Goal: Task Accomplishment & Management: Complete application form

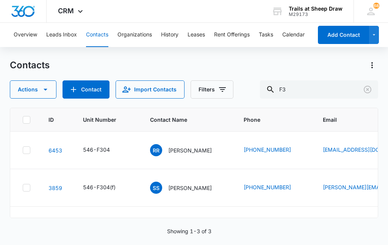
type input "F"
type input "H103"
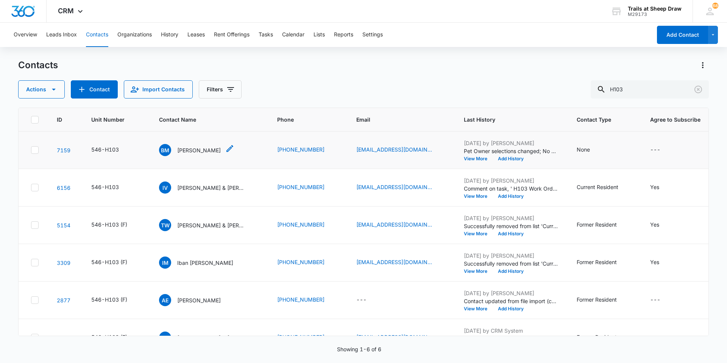
click at [187, 150] on p "[PERSON_NAME]" at bounding box center [199, 150] width 44 height 8
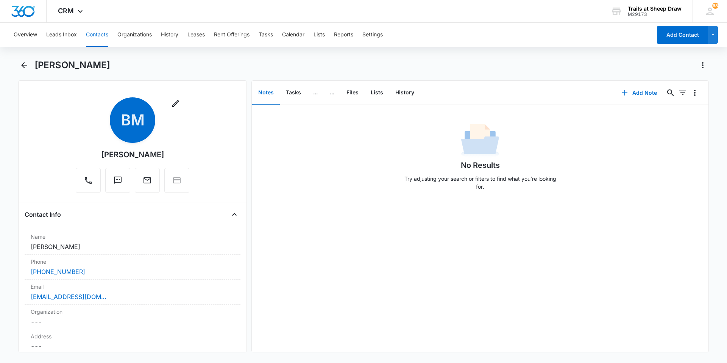
drag, startPoint x: 174, startPoint y: 156, endPoint x: 87, endPoint y: 148, distance: 87.5
click at [87, 148] on div "Remove BM [PERSON_NAME]" at bounding box center [133, 144] width 114 height 95
copy div "[PERSON_NAME]"
click at [24, 65] on icon "Back" at bounding box center [24, 65] width 6 height 6
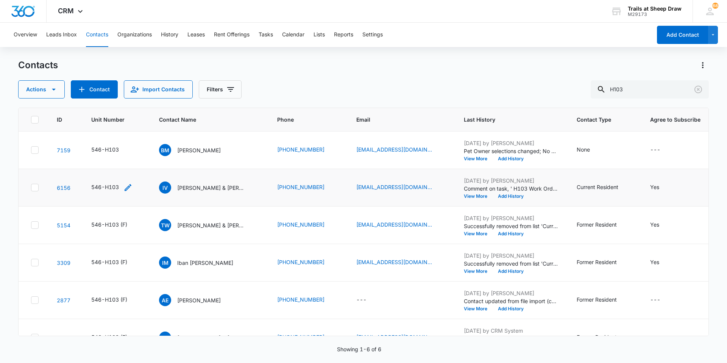
click at [126, 189] on icon "Unit Number - 546-H103 - Select to Edit Field" at bounding box center [128, 187] width 7 height 7
click at [125, 139] on input "546-H103" at bounding box center [115, 139] width 95 height 18
type input "546-H103 (F)"
click at [145, 161] on button "Save" at bounding box center [152, 163] width 22 height 14
drag, startPoint x: 639, startPoint y: 87, endPoint x: 546, endPoint y: 94, distance: 93.8
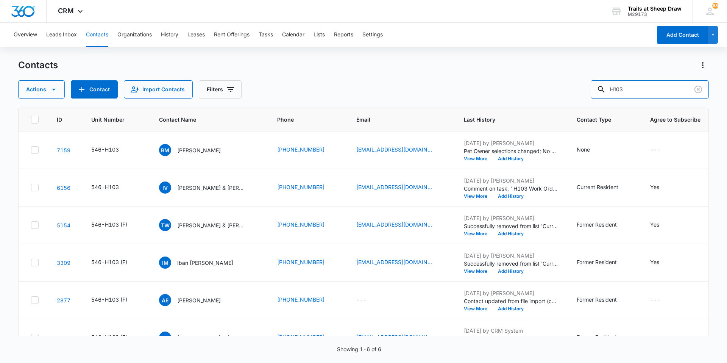
click at [387, 90] on div "Actions Contact Import Contacts Filters H103" at bounding box center [363, 89] width 691 height 18
type input "Y303"
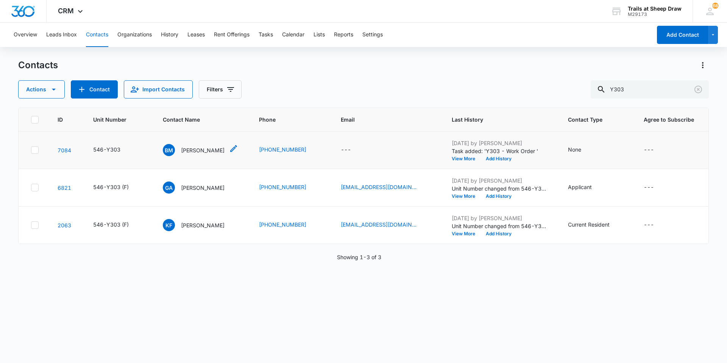
drag, startPoint x: 192, startPoint y: 158, endPoint x: 195, endPoint y: 148, distance: 9.8
click at [195, 148] on p "[PERSON_NAME]" at bounding box center [203, 150] width 44 height 8
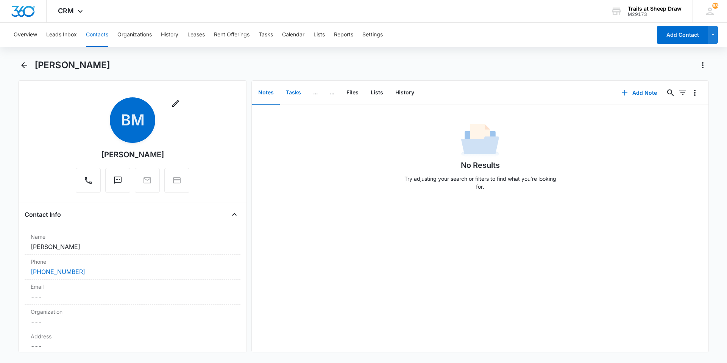
click at [284, 89] on button "Tasks" at bounding box center [293, 92] width 27 height 23
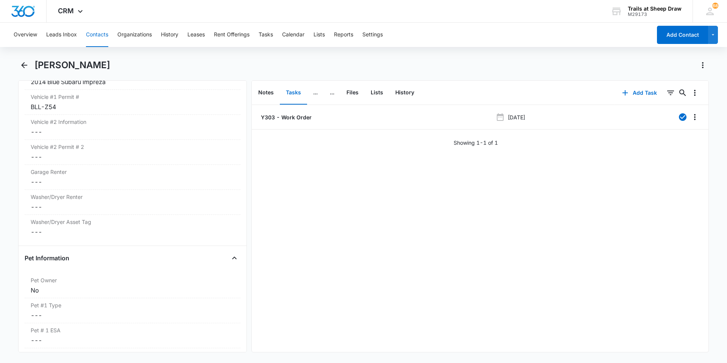
scroll to position [833, 0]
click at [95, 178] on div "Washer/Dryer Renter Cancel Save Changes ---" at bounding box center [133, 179] width 216 height 25
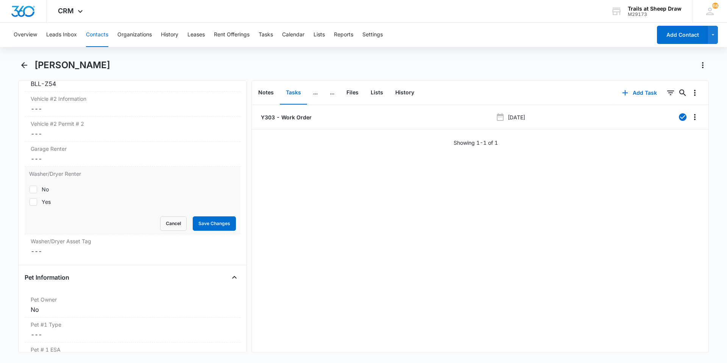
click at [42, 198] on div "Yes" at bounding box center [46, 202] width 9 height 8
click at [30, 201] on input "Yes" at bounding box center [29, 201] width 0 height 0
checkbox input "true"
click at [211, 225] on button "Save Changes" at bounding box center [214, 223] width 43 height 14
click at [67, 156] on dd "Cancel Save Changes ---" at bounding box center [133, 158] width 204 height 9
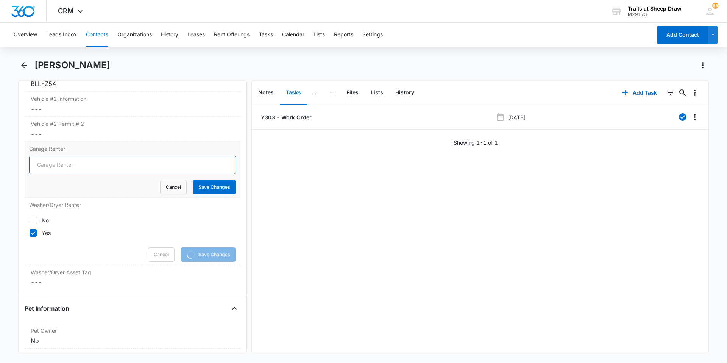
click at [50, 165] on input "Garage Renter" at bounding box center [132, 165] width 207 height 18
type input "No"
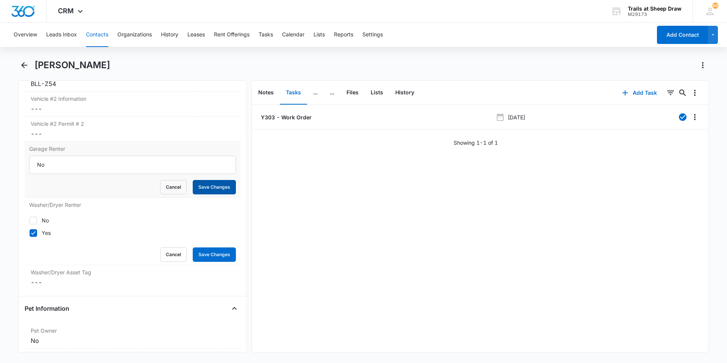
click at [214, 186] on button "Save Changes" at bounding box center [214, 187] width 43 height 14
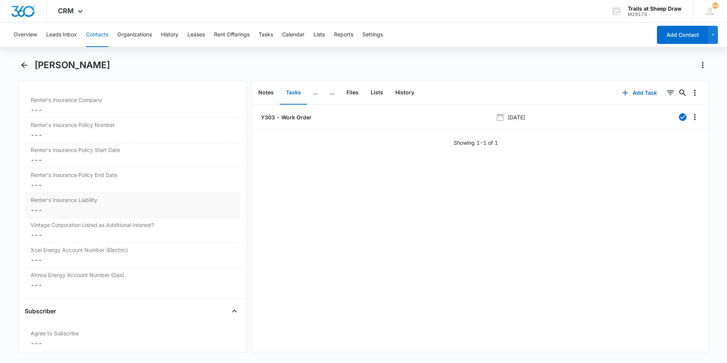
scroll to position [1597, 0]
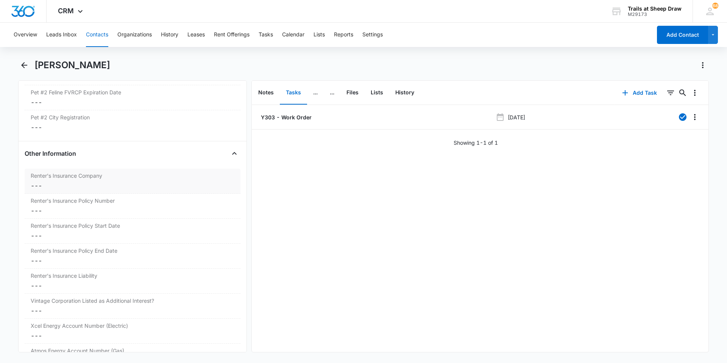
click at [105, 186] on dd "Cancel Save Changes ---" at bounding box center [133, 185] width 204 height 9
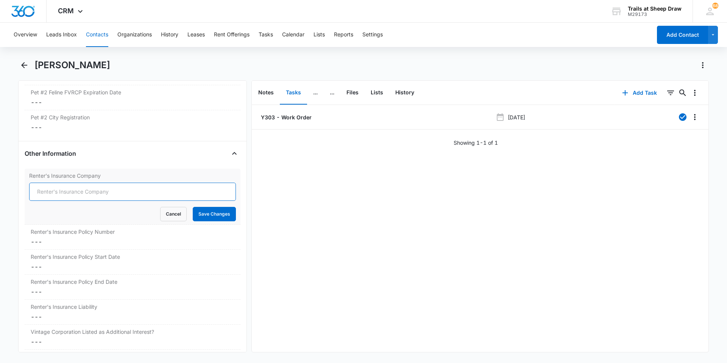
click at [105, 186] on input "Renter's Insurance Company" at bounding box center [132, 191] width 207 height 18
type input "[PERSON_NAME]"
click at [196, 217] on button "Save Changes" at bounding box center [214, 214] width 43 height 14
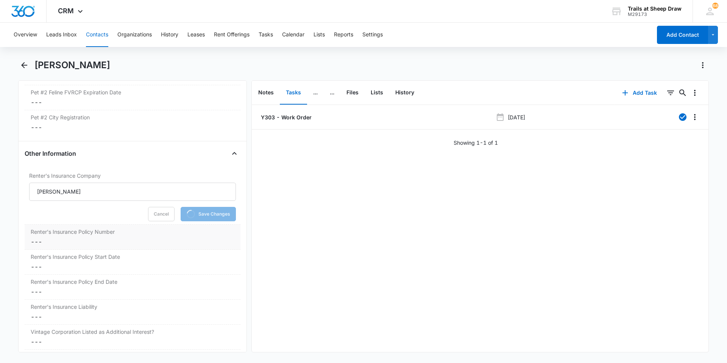
click at [91, 237] on div "Renter's Insurance Policy Number Cancel Save Changes ---" at bounding box center [133, 237] width 216 height 25
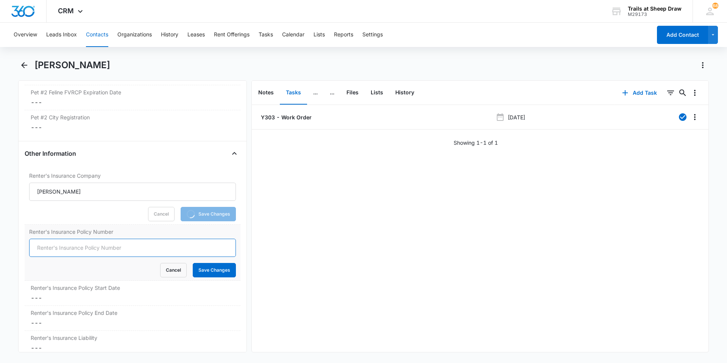
click at [79, 244] on input "Renter's Insurance Policy Number" at bounding box center [132, 248] width 207 height 18
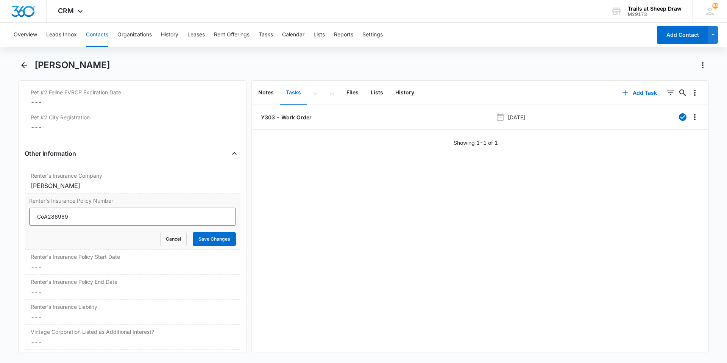
click at [44, 214] on input "CoA286989" at bounding box center [132, 216] width 207 height 18
type input "COA286989"
click at [223, 238] on button "Save Changes" at bounding box center [214, 239] width 43 height 14
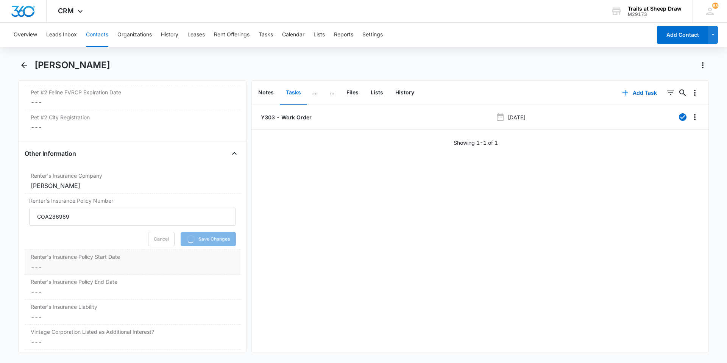
click at [119, 244] on dd "Cancel Save Changes ---" at bounding box center [133, 266] width 204 height 9
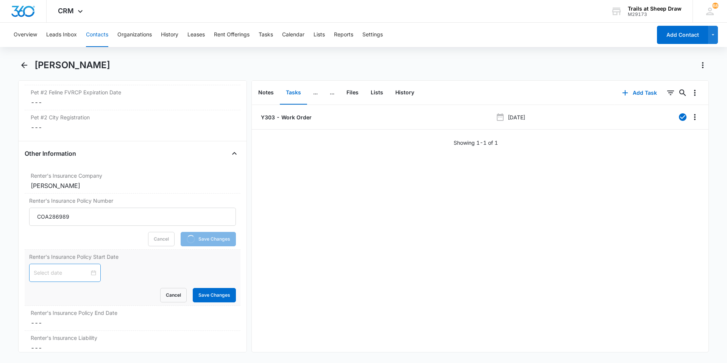
click at [87, 244] on div at bounding box center [65, 272] width 62 height 8
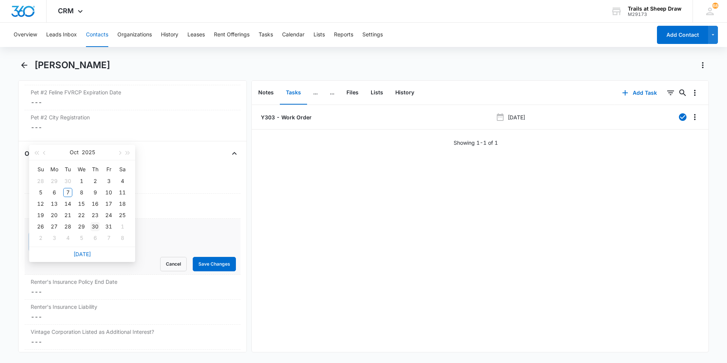
type input "[DATE]"
click at [94, 228] on div "30" at bounding box center [94, 226] width 9 height 9
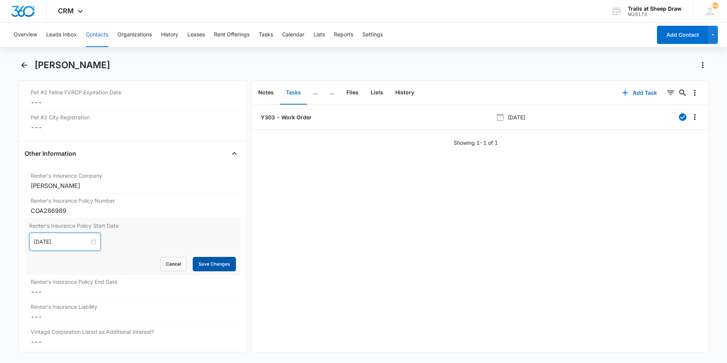
click at [199, 244] on button "Save Changes" at bounding box center [214, 264] width 43 height 14
click at [136, 244] on dd "Cancel Save Changes ---" at bounding box center [133, 291] width 204 height 9
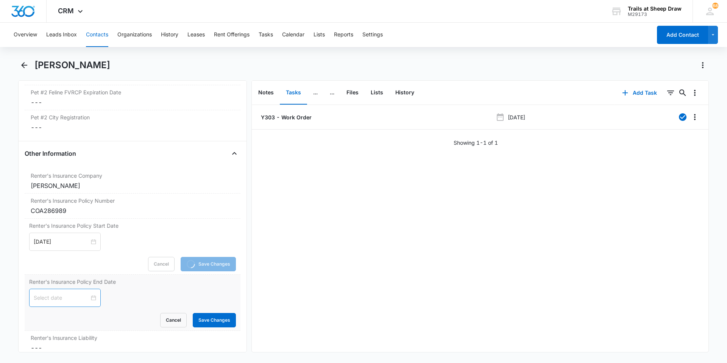
click at [93, 244] on div at bounding box center [65, 297] width 72 height 18
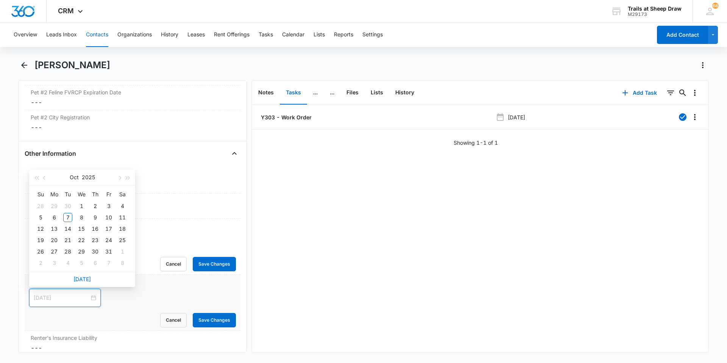
type input "[DATE]"
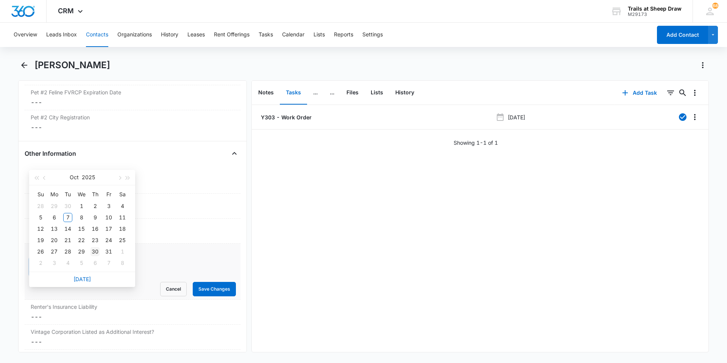
click at [97, 244] on div "30" at bounding box center [94, 251] width 9 height 9
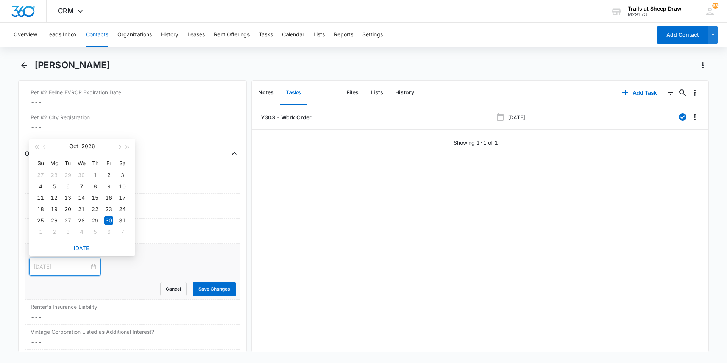
click at [105, 216] on div "30" at bounding box center [108, 220] width 9 height 9
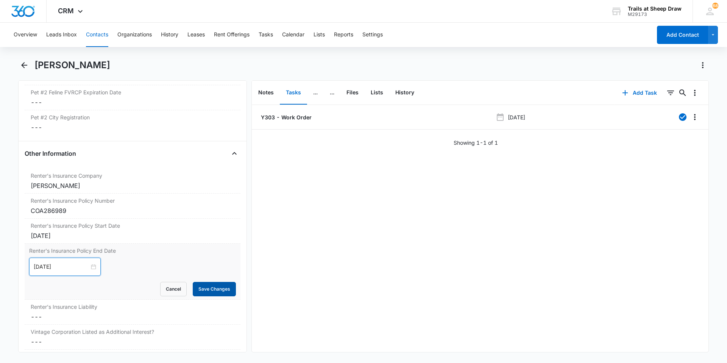
type input "[DATE]"
click at [206, 244] on button "Save Changes" at bounding box center [214, 289] width 43 height 14
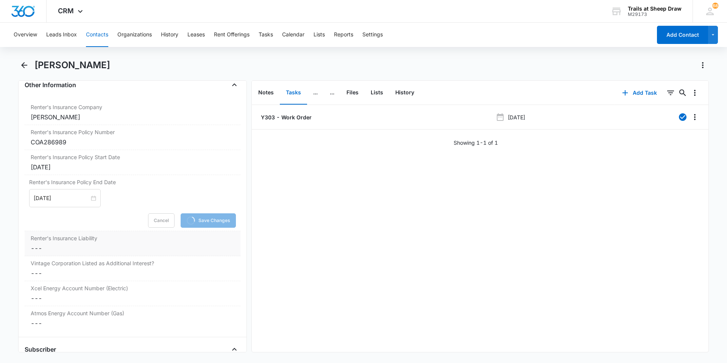
scroll to position [1673, 0]
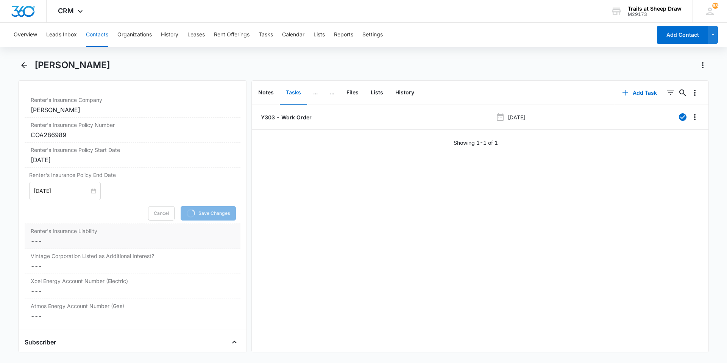
click at [64, 241] on dd "Cancel Save Changes ---" at bounding box center [133, 240] width 204 height 9
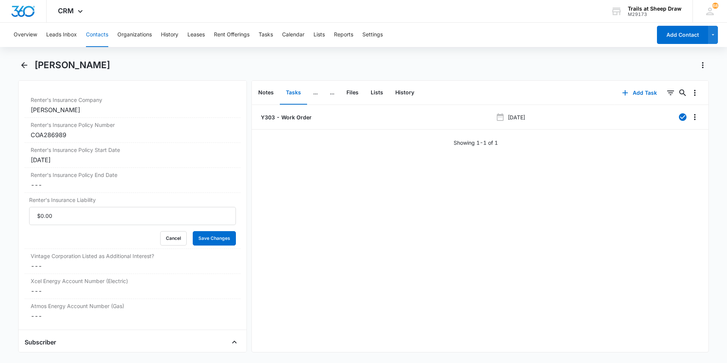
click at [59, 244] on form "Cancel Save Changes" at bounding box center [132, 226] width 207 height 39
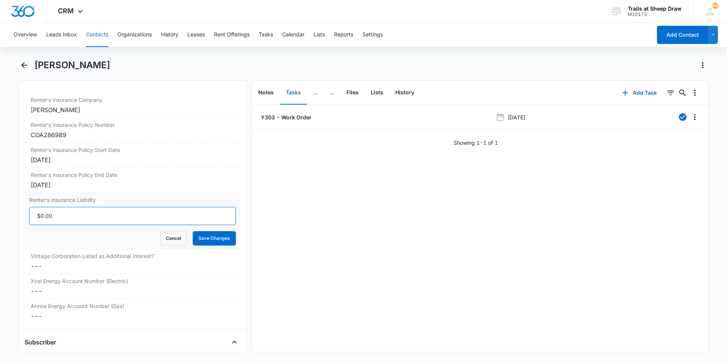
click at [55, 222] on input "Renter's Insurance Liability" at bounding box center [132, 216] width 207 height 18
type input "$300,000.00"
click at [204, 234] on button "Save Changes" at bounding box center [214, 238] width 43 height 14
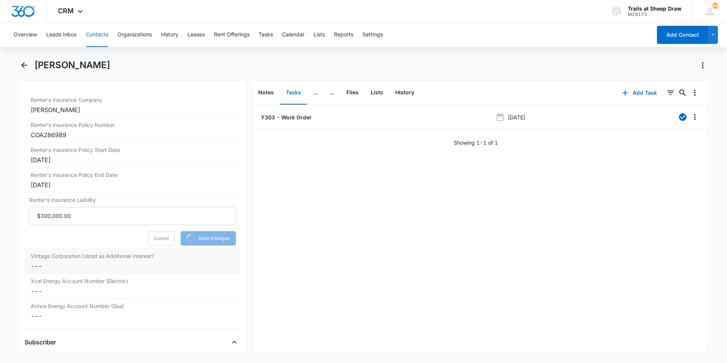
click at [124, 244] on dd "Cancel Save Changes ---" at bounding box center [133, 265] width 204 height 9
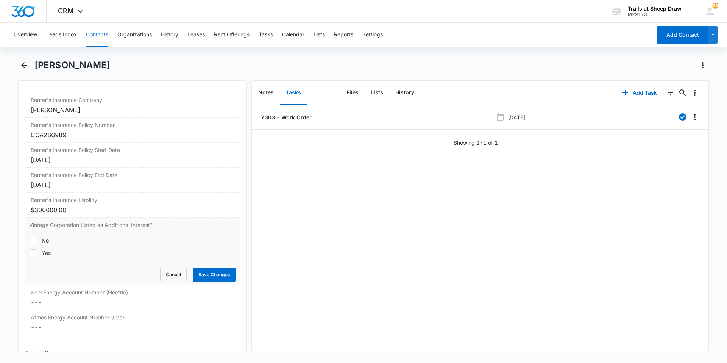
click at [37, 244] on div at bounding box center [34, 253] width 8 height 8
click at [30, 244] on input "Yes" at bounding box center [29, 253] width 0 height 0
checkbox input "true"
click at [215, 244] on button "Save Changes" at bounding box center [214, 274] width 43 height 14
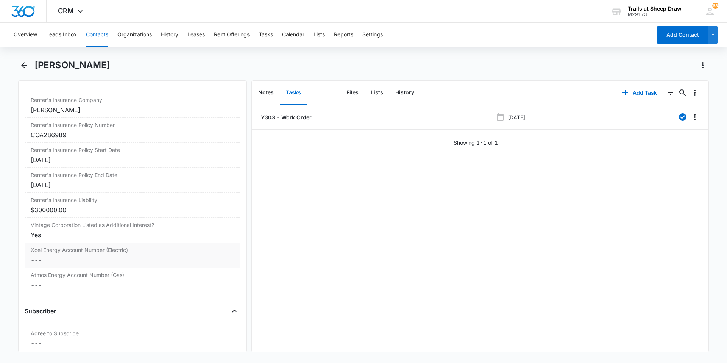
click at [179, 244] on dd "Cancel Save Changes ---" at bounding box center [133, 259] width 204 height 9
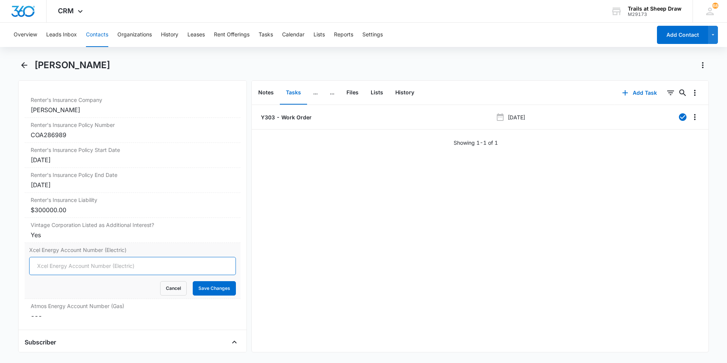
click at [179, 244] on input "Xcel Energy Account Number (Electric)" at bounding box center [132, 266] width 207 height 18
type input "53-0015543529-6"
click at [212, 244] on button "Save Changes" at bounding box center [214, 288] width 43 height 14
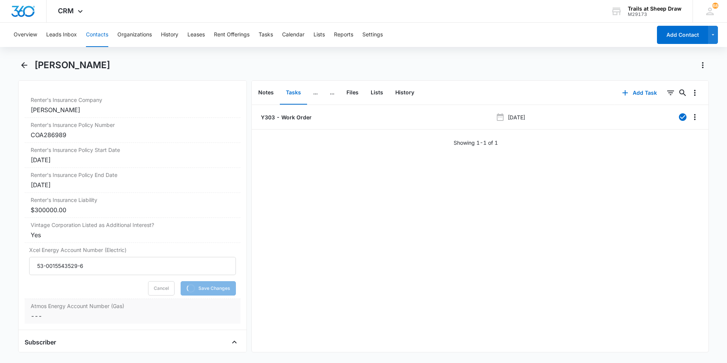
click at [102, 244] on dd "Cancel Save Changes ---" at bounding box center [133, 315] width 204 height 9
click at [75, 244] on input "Atmos Energy Account Number (Gas)" at bounding box center [132, 322] width 207 height 18
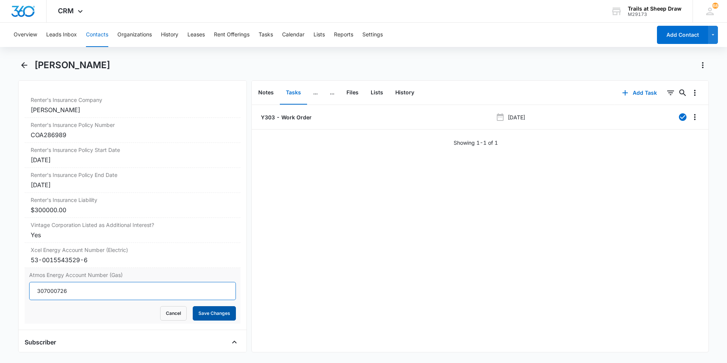
type input "307000726"
click at [212, 244] on button "Save Changes" at bounding box center [214, 313] width 43 height 14
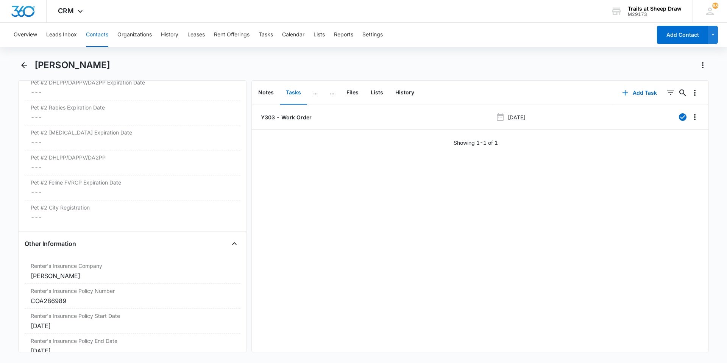
scroll to position [1490, 0]
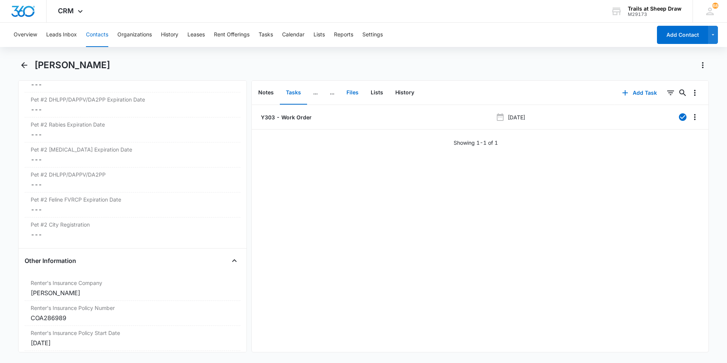
click at [353, 92] on button "Files" at bounding box center [352, 92] width 24 height 23
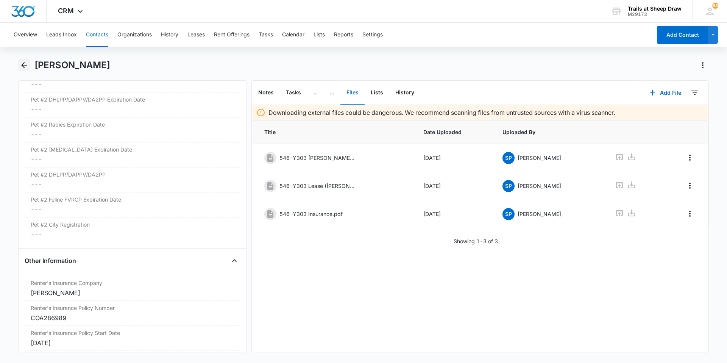
click at [22, 66] on icon "Back" at bounding box center [24, 65] width 9 height 9
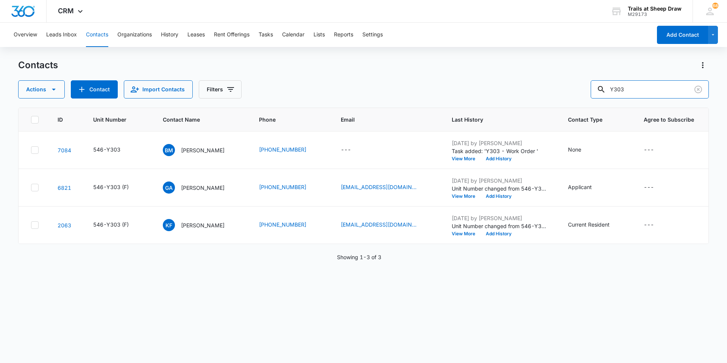
drag, startPoint x: 647, startPoint y: 93, endPoint x: 576, endPoint y: 100, distance: 71.1
click at [387, 100] on div "Contacts Actions Contact Import Contacts Filters Y303 ID Unit Number Contact Na…" at bounding box center [363, 210] width 691 height 303
type input "p207"
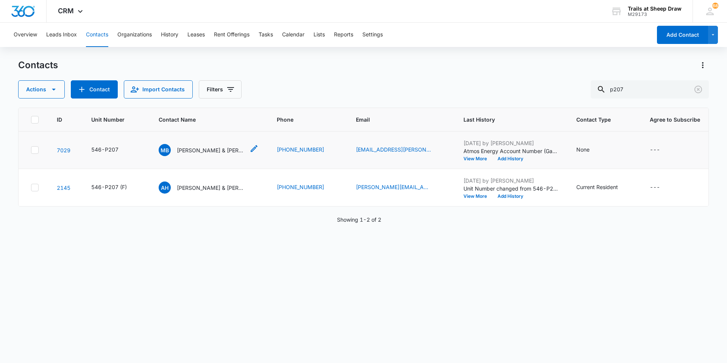
click at [210, 148] on p "[PERSON_NAME] & [PERSON_NAME]" at bounding box center [211, 150] width 68 height 8
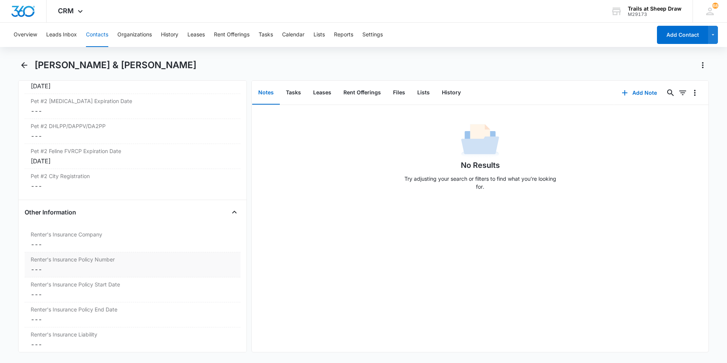
scroll to position [1552, 0]
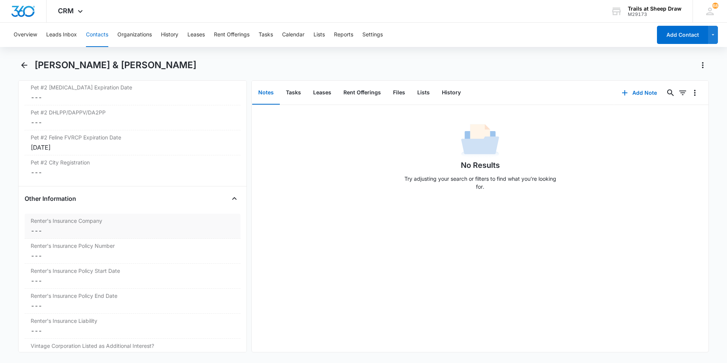
click at [110, 230] on dd "Cancel Save Changes ---" at bounding box center [133, 230] width 204 height 9
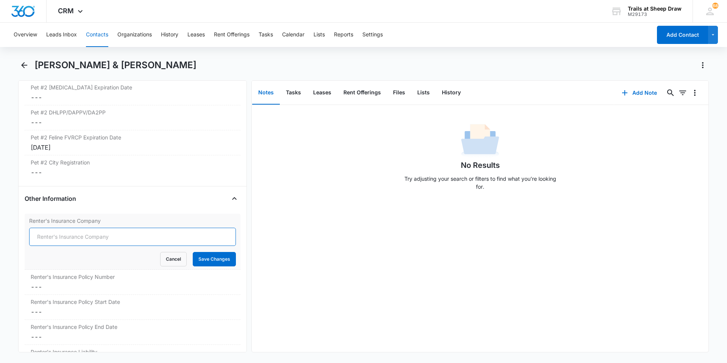
click at [80, 234] on input "Renter's Insurance Company" at bounding box center [132, 237] width 207 height 18
type input "Safeco Insurance"
click at [211, 244] on button "Save Changes" at bounding box center [214, 259] width 43 height 14
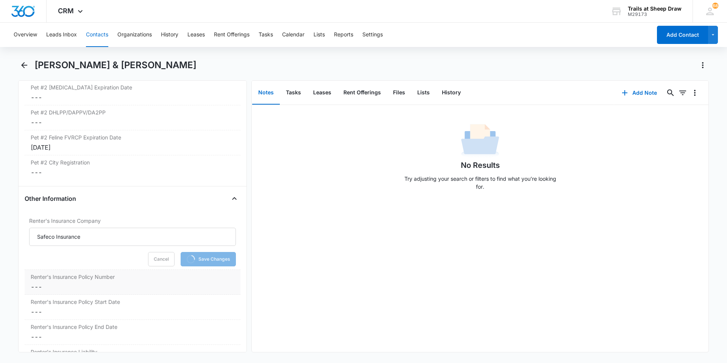
click at [103, 244] on dd "Cancel Save Changes ---" at bounding box center [133, 286] width 204 height 9
click at [83, 244] on input "Renter's Insurance Policy Number" at bounding box center [132, 293] width 207 height 18
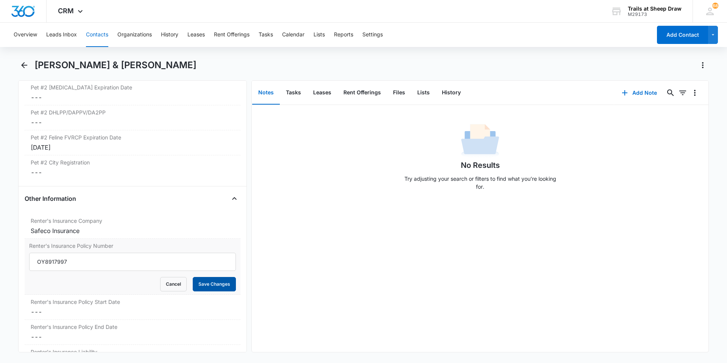
type input "OY8917997"
click at [196, 244] on button "Save Changes" at bounding box center [214, 284] width 43 height 14
click at [87, 244] on dd "Cancel Save Changes ---" at bounding box center [133, 311] width 204 height 9
click at [61, 244] on input at bounding box center [62, 317] width 56 height 8
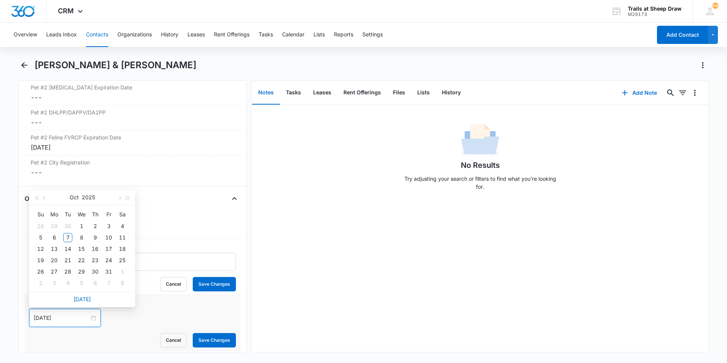
type input "[DATE]"
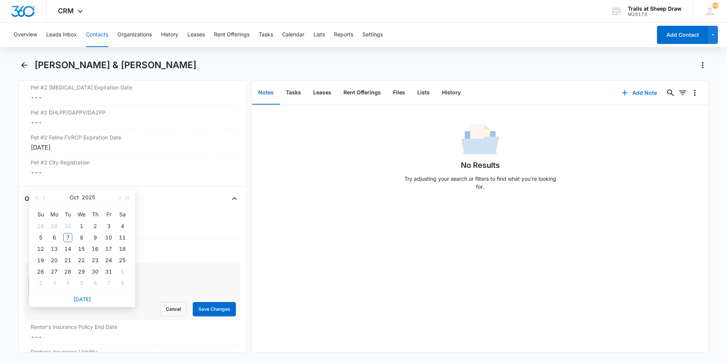
type input "[DATE]"
click at [45, 244] on div "Cancel Save Changes" at bounding box center [132, 309] width 207 height 14
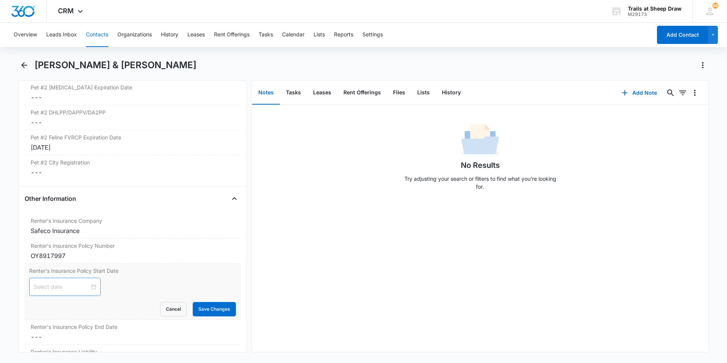
click at [38, 244] on div at bounding box center [65, 287] width 72 height 18
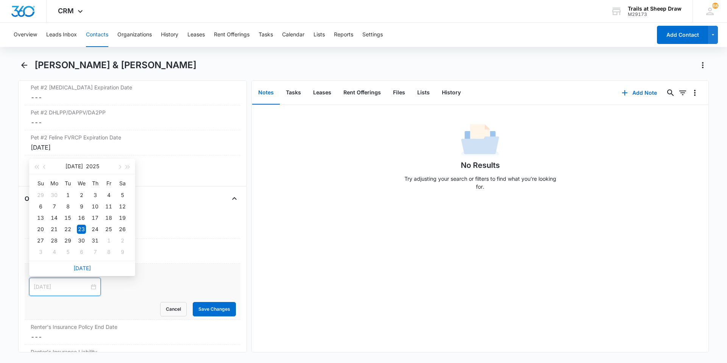
click at [82, 226] on div "23" at bounding box center [81, 229] width 9 height 9
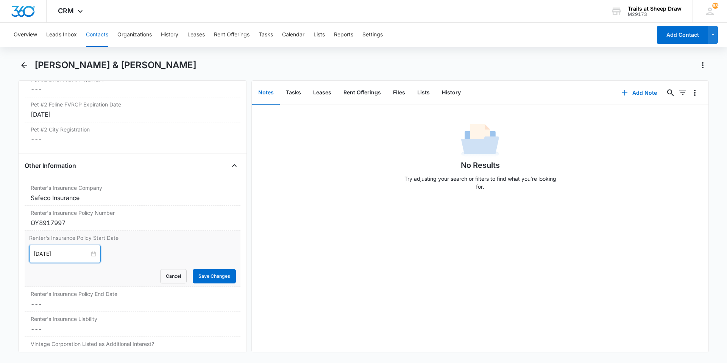
scroll to position [1628, 0]
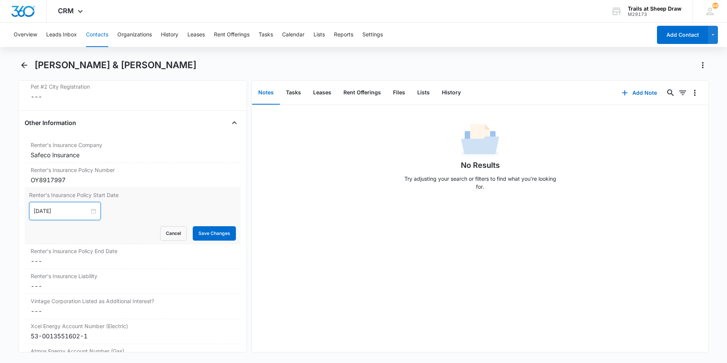
type input "[DATE]"
click at [198, 240] on div "Renter's Insurance Policy Start Date [DATE] [DATE] Su Mo Tu We Th Fr Sa 29 30 1…" at bounding box center [133, 216] width 216 height 56
drag, startPoint x: 198, startPoint y: 240, endPoint x: 204, endPoint y: 235, distance: 7.8
click at [204, 235] on button "Save Changes" at bounding box center [214, 233] width 43 height 14
click at [101, 244] on label "Renter's Insurance Policy End Date" at bounding box center [133, 251] width 204 height 8
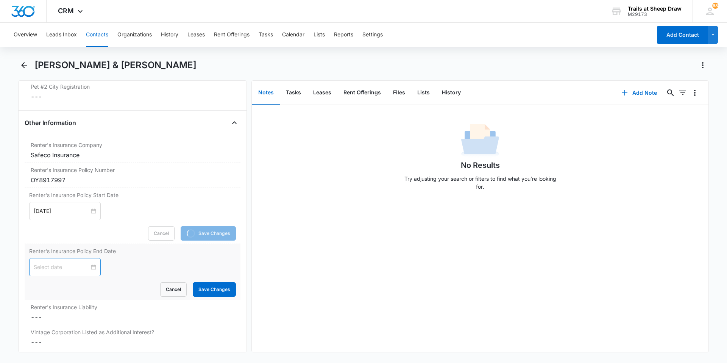
click at [65, 244] on input at bounding box center [62, 267] width 56 height 8
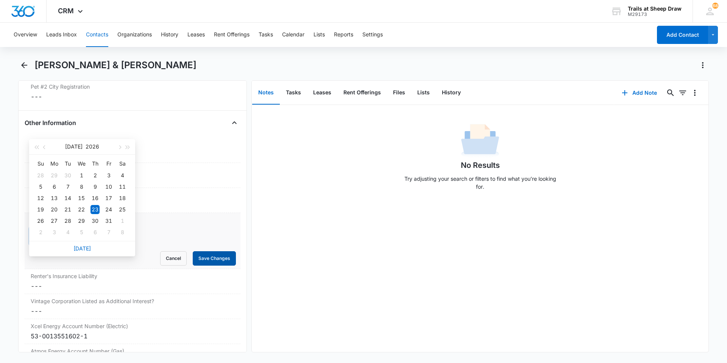
type input "[DATE]"
click at [216, 244] on button "Save Changes" at bounding box center [214, 258] width 43 height 14
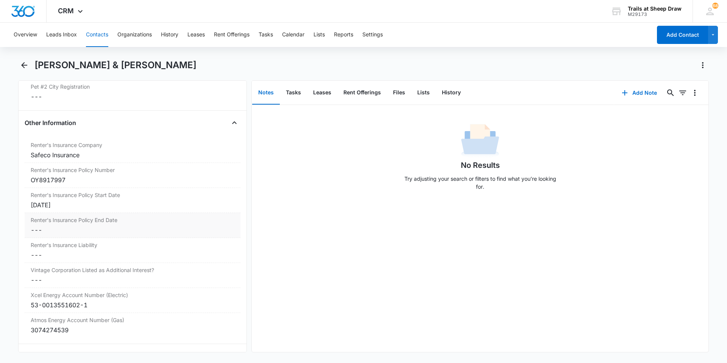
click at [65, 228] on dd "Cancel Save Changes ---" at bounding box center [133, 229] width 204 height 9
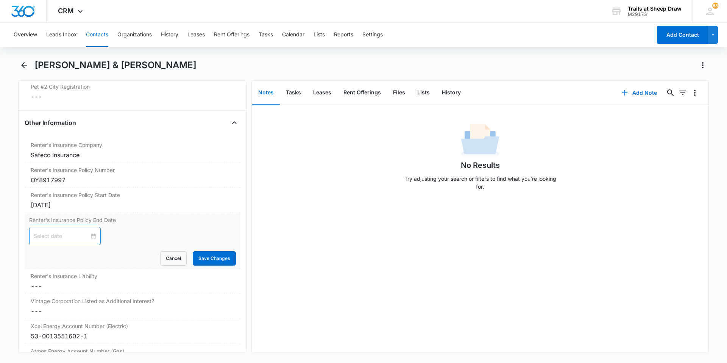
click at [58, 232] on input at bounding box center [62, 236] width 56 height 8
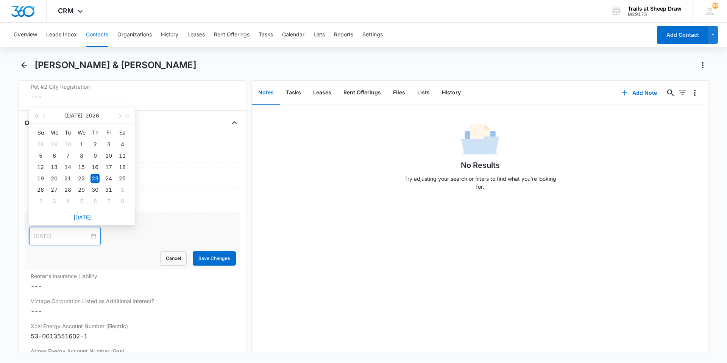
click at [92, 176] on div "23" at bounding box center [94, 178] width 9 height 9
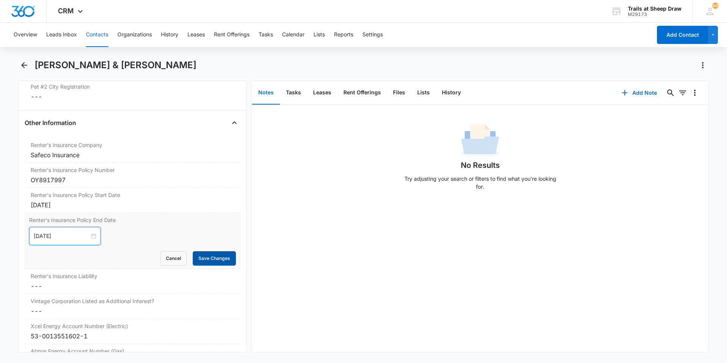
type input "[DATE]"
click at [193, 244] on button "Save Changes" at bounding box center [214, 258] width 43 height 14
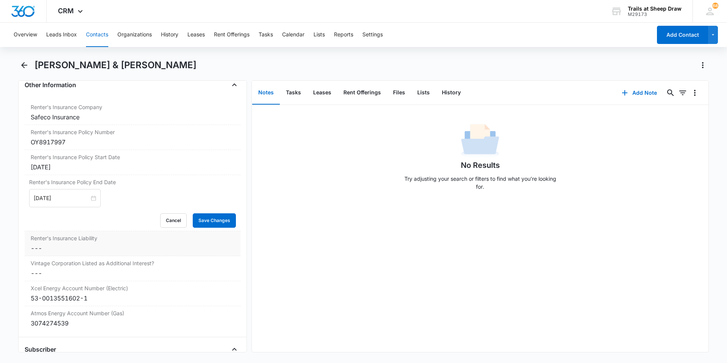
click at [91, 244] on dd "Cancel Save Changes ---" at bounding box center [133, 247] width 204 height 9
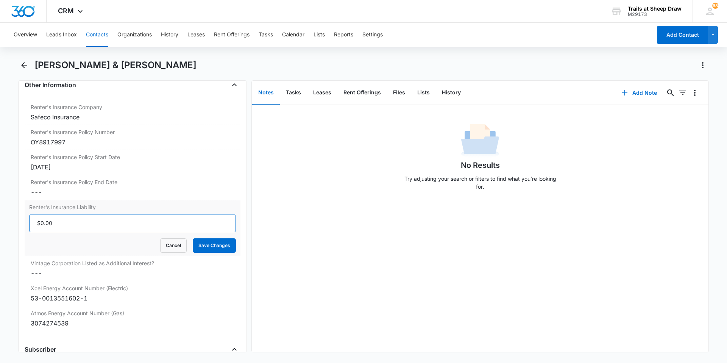
click at [82, 226] on input "Renter's Insurance Liability" at bounding box center [132, 223] width 207 height 18
type input "$300,000.00"
click at [211, 244] on button "Save Changes" at bounding box center [214, 245] width 43 height 14
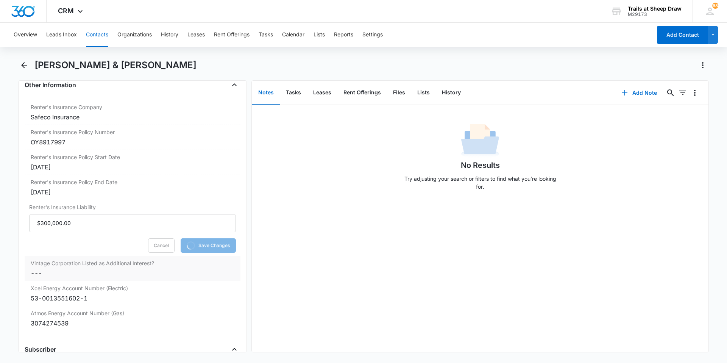
click at [111, 244] on dd "Cancel Save Changes ---" at bounding box center [133, 272] width 204 height 9
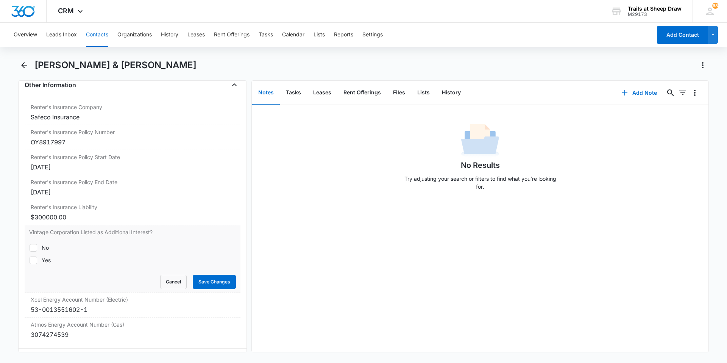
click at [47, 244] on div "Yes" at bounding box center [46, 260] width 9 height 8
click at [30, 244] on input "Yes" at bounding box center [29, 260] width 0 height 0
checkbox input "true"
click at [223, 244] on button "Save Changes" at bounding box center [214, 281] width 43 height 14
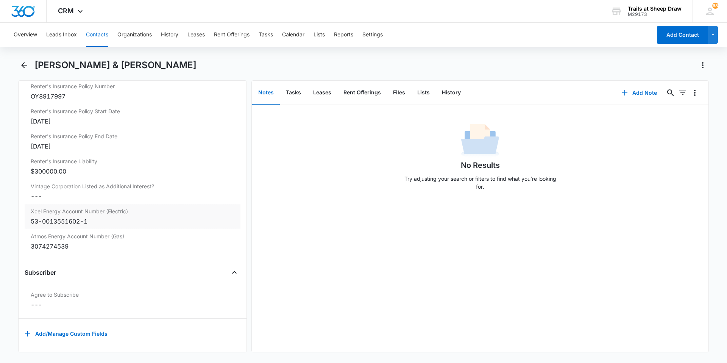
scroll to position [1717, 0]
click at [387, 94] on button "Add Note" at bounding box center [639, 93] width 50 height 18
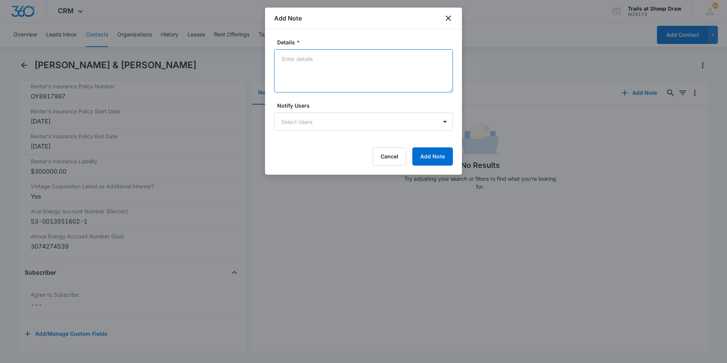
click at [347, 61] on textarea "Details *" at bounding box center [363, 70] width 179 height 43
click at [332, 55] on textarea "Animal 3: Type:" at bounding box center [363, 70] width 179 height 43
click at [323, 66] on textarea "Animal 3 Type:" at bounding box center [363, 70] width 179 height 43
click at [341, 87] on textarea "Animal 3 Type: Cat Name: Swiffer ESA: Yes Color: Black FVRCP Expiration:" at bounding box center [363, 70] width 179 height 43
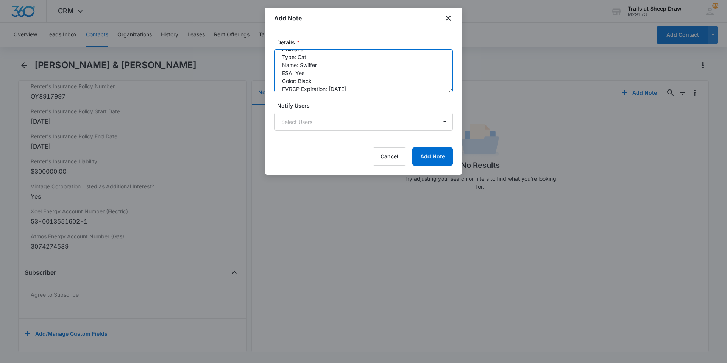
scroll to position [18, 0]
drag, startPoint x: 354, startPoint y: 82, endPoint x: 331, endPoint y: 77, distance: 23.9
click at [331, 77] on textarea "Animal 3 Type: Cat Name: Swiffer ESA: Yes Color: Black FVRCP Expiration: [DATE]…" at bounding box center [363, 70] width 179 height 43
type textarea "Animal 3 Type: Cat Name: Swiffer ESA: Yes Color: Black FVRCP Expiration: [DATE]…"
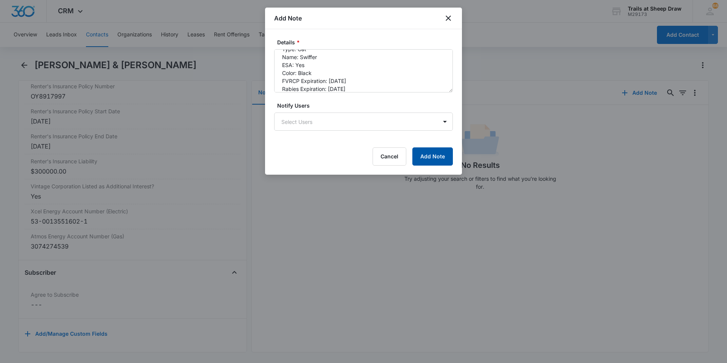
click at [387, 155] on button "Add Note" at bounding box center [432, 156] width 41 height 18
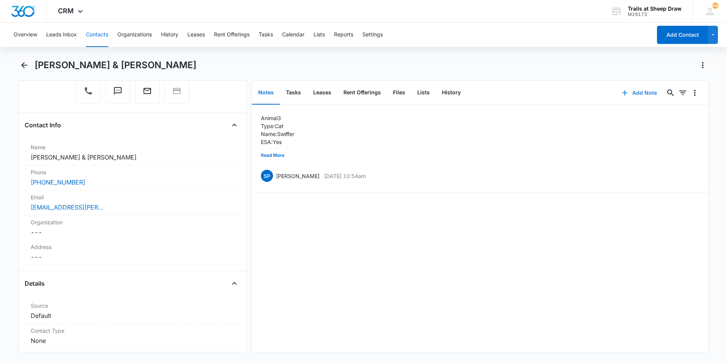
scroll to position [0, 0]
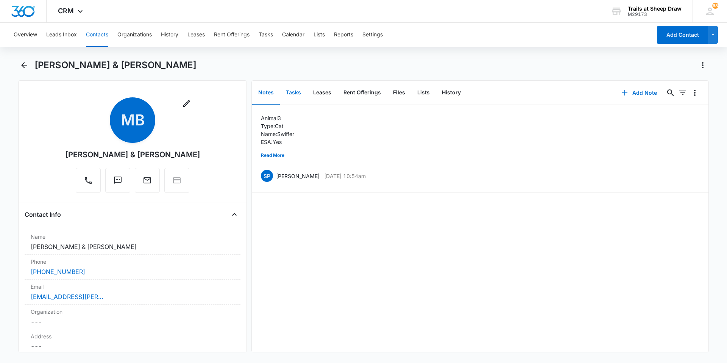
click at [295, 95] on button "Tasks" at bounding box center [293, 92] width 27 height 23
click at [387, 97] on button "Files" at bounding box center [399, 92] width 24 height 23
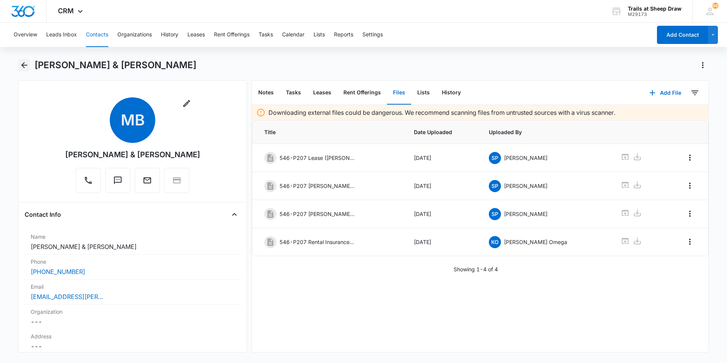
click at [23, 63] on icon "Back" at bounding box center [24, 65] width 9 height 9
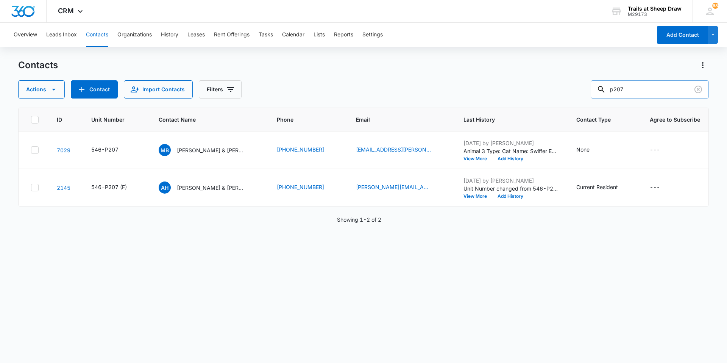
drag, startPoint x: 633, startPoint y: 89, endPoint x: 608, endPoint y: 90, distance: 25.0
click at [387, 89] on div "p207" at bounding box center [650, 89] width 118 height 18
type input "V202"
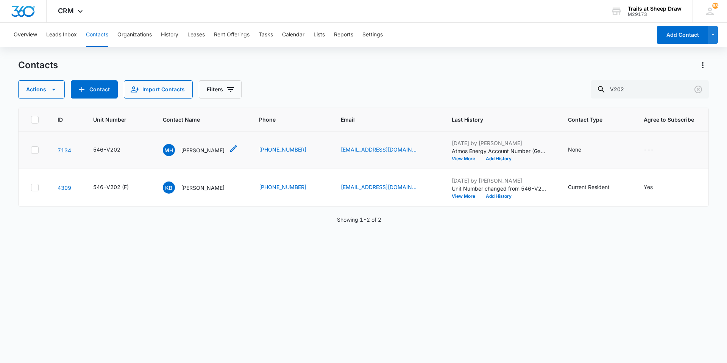
click at [198, 148] on p "[PERSON_NAME]" at bounding box center [203, 150] width 44 height 8
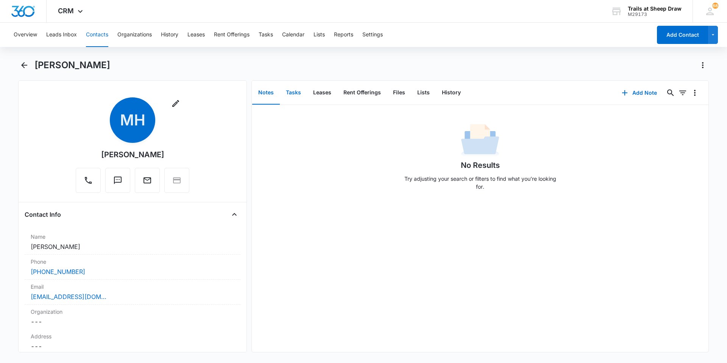
click at [292, 93] on button "Tasks" at bounding box center [293, 92] width 27 height 23
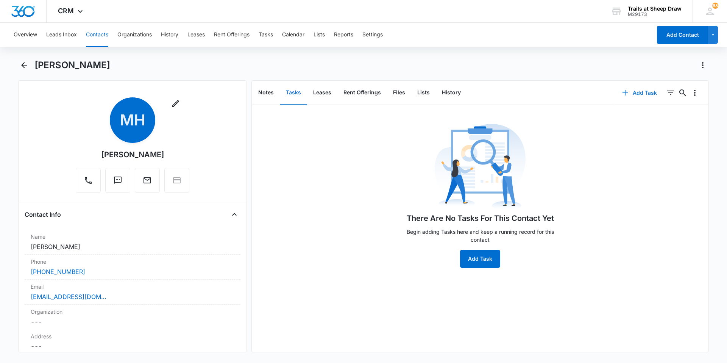
click at [387, 94] on button "Add Task" at bounding box center [639, 93] width 50 height 18
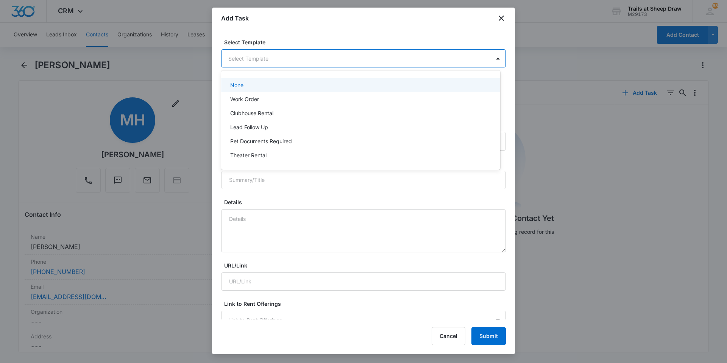
click at [265, 50] on body "CRM Apps Reputation Websites Forms CRM Email Social Content Ads Intelligence Fi…" at bounding box center [363, 181] width 727 height 363
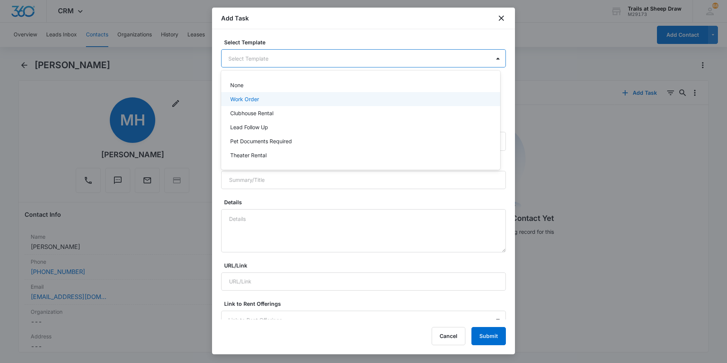
click at [253, 99] on p "Work Order" at bounding box center [244, 99] width 29 height 8
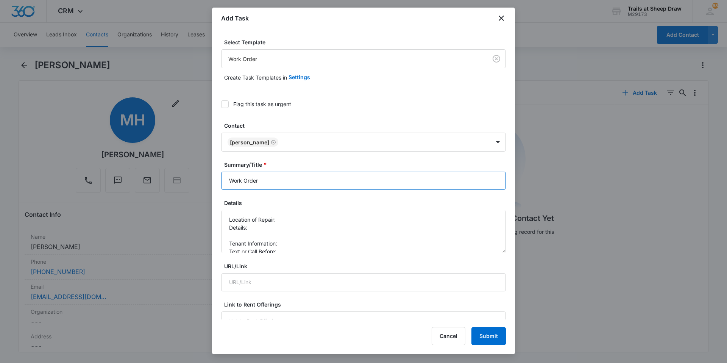
click at [227, 180] on input "Work Order" at bounding box center [363, 181] width 285 height 18
type input "V202 - Work Order"
click at [287, 217] on textarea "Location of Repair: Details: Tenant Information: Text or Call Before:" at bounding box center [363, 231] width 285 height 43
click at [284, 226] on textarea "Location of Repair: Mailbox 448 Details: Tenant Information: Text or Call Befor…" at bounding box center [363, 231] width 285 height 43
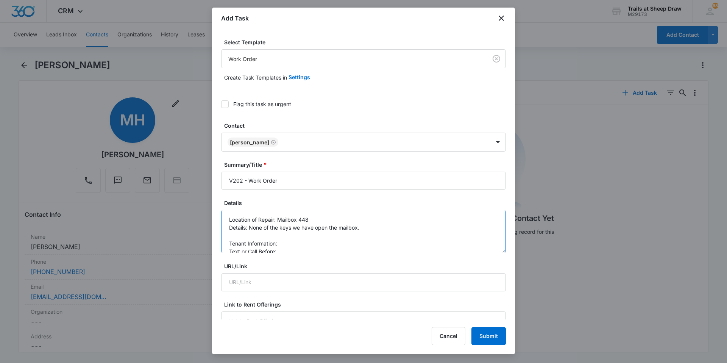
click at [366, 226] on textarea "Location of Repair: Mailbox 448 Details: None of the keys we have open the mail…" at bounding box center [363, 231] width 285 height 43
click at [387, 225] on textarea "Location of Repair: Mailbox 448 Details: None of the keys we have open the mail…" at bounding box center [363, 231] width 285 height 43
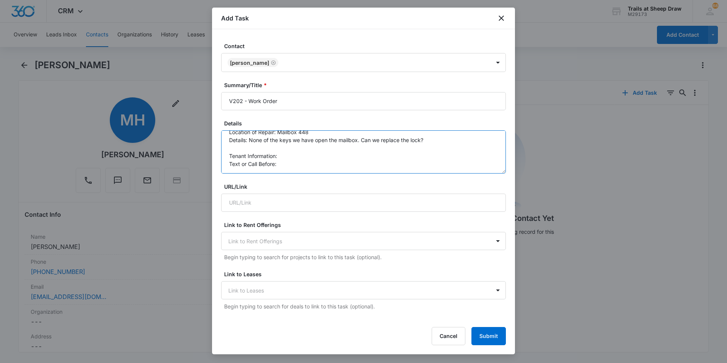
scroll to position [76, 0]
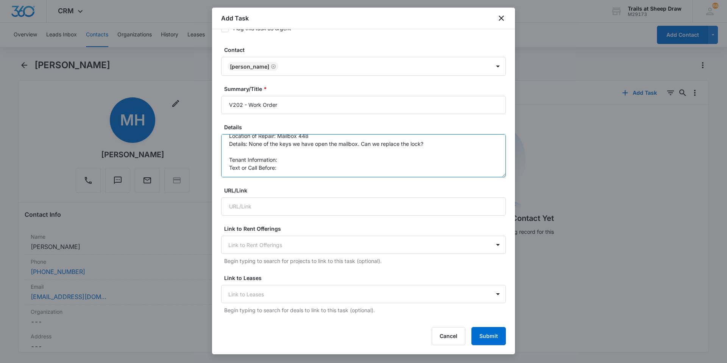
click at [387, 145] on textarea "Location of Repair: Mailbox 448 Details: None of the keys we have open the mail…" at bounding box center [363, 155] width 285 height 43
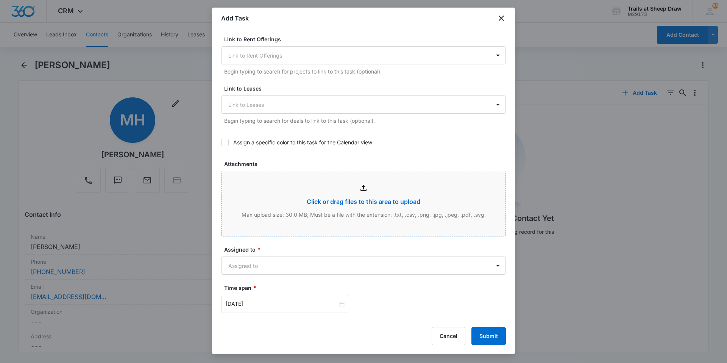
scroll to position [379, 0]
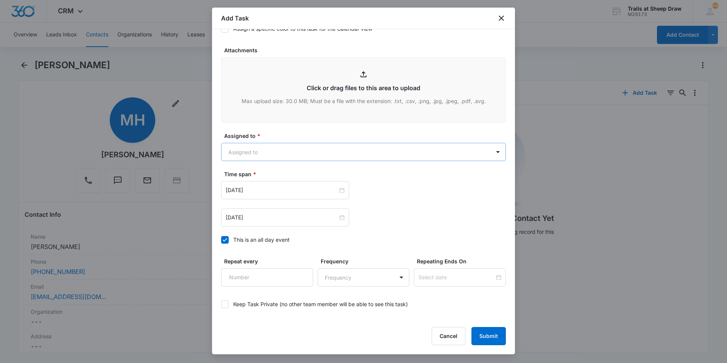
type textarea "Location of Repair: Mailbox 448 Details: None of the keys we have open the mail…"
click at [267, 152] on body "CRM Apps Reputation Websites Forms CRM Email Social Content Ads Intelligence Fi…" at bounding box center [363, 181] width 727 height 363
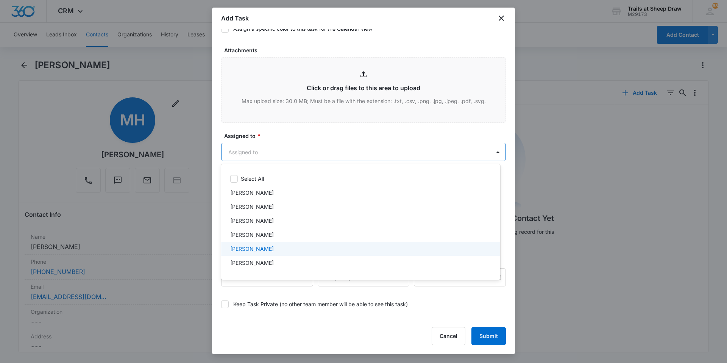
click at [266, 244] on p "[PERSON_NAME]" at bounding box center [252, 249] width 44 height 8
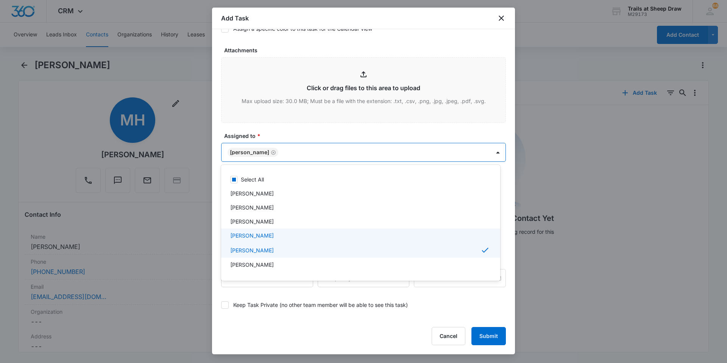
scroll to position [38, 0]
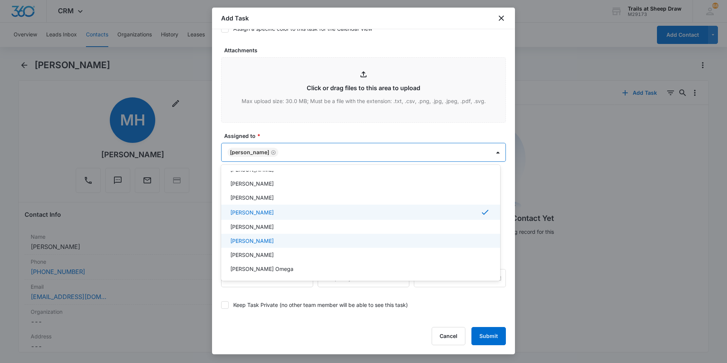
click at [273, 238] on p "[PERSON_NAME]" at bounding box center [252, 241] width 44 height 8
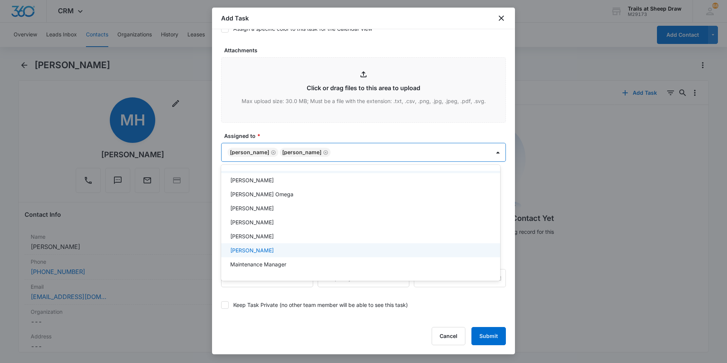
scroll to position [151, 0]
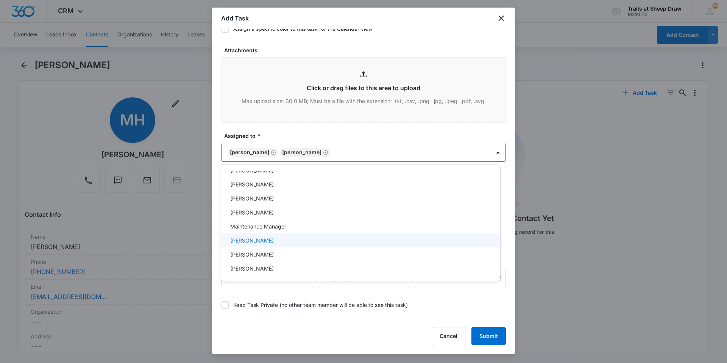
click at [285, 244] on div "[PERSON_NAME]" at bounding box center [360, 240] width 279 height 14
click at [320, 129] on div at bounding box center [363, 181] width 727 height 363
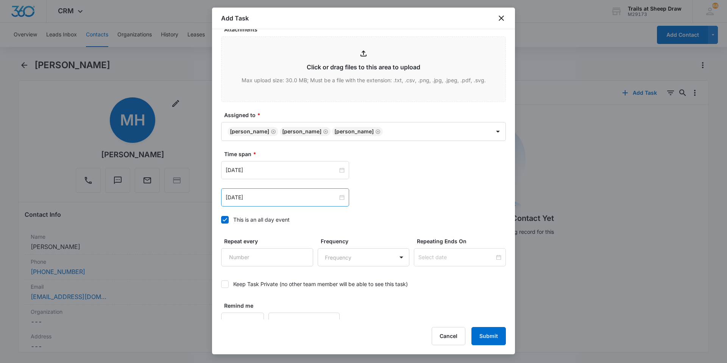
scroll to position [411, 0]
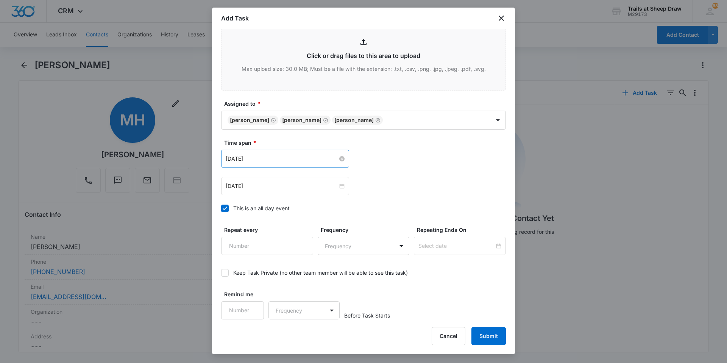
click at [283, 157] on input "[DATE]" at bounding box center [282, 158] width 112 height 8
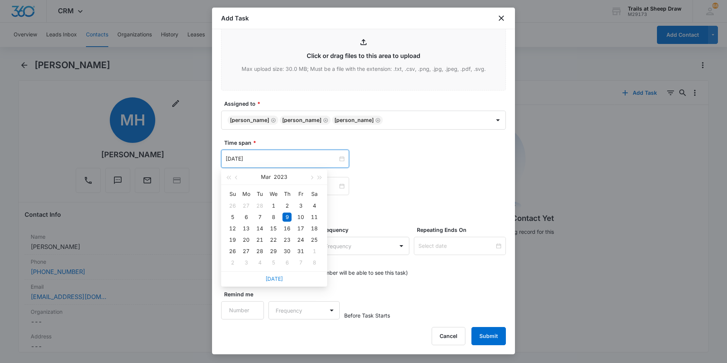
click at [273, 244] on link "[DATE]" at bounding box center [273, 278] width 17 height 6
type input "[DATE]"
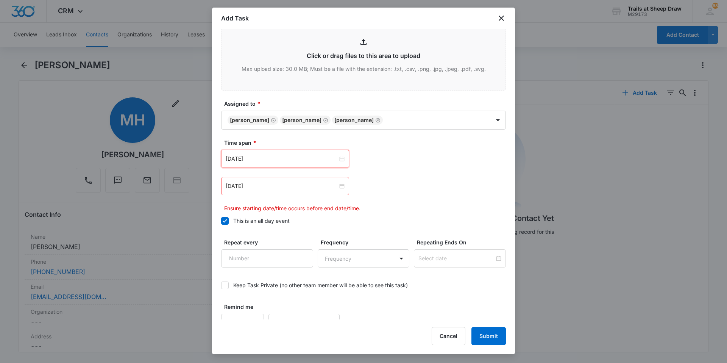
click at [268, 190] on div "[DATE]" at bounding box center [285, 186] width 128 height 18
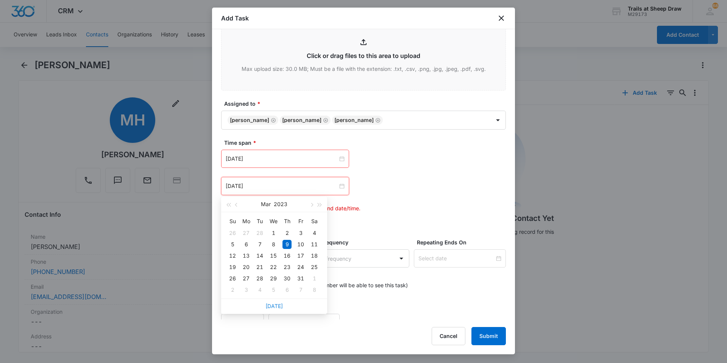
click at [271, 244] on link "[DATE]" at bounding box center [273, 305] width 17 height 6
type input "[DATE]"
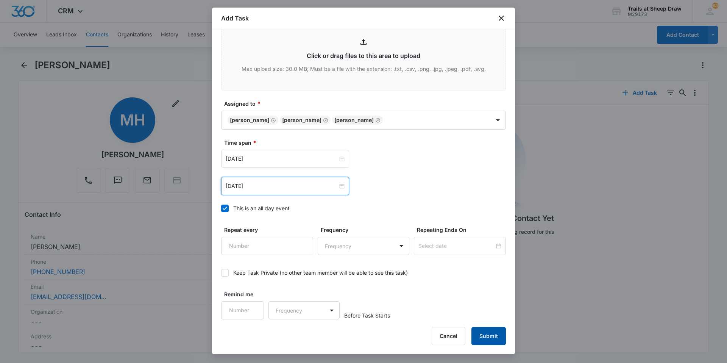
click at [387, 244] on button "Submit" at bounding box center [488, 336] width 34 height 18
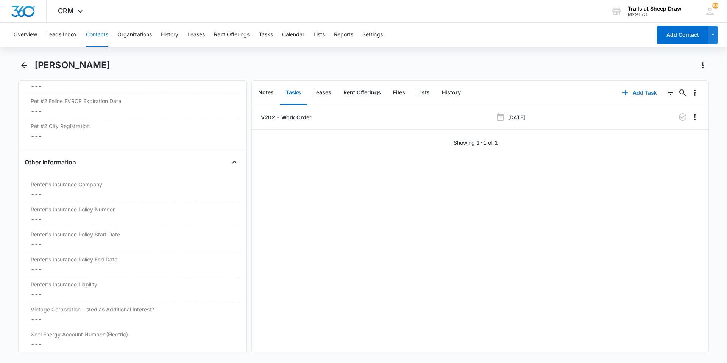
scroll to position [1590, 0]
click at [50, 193] on dd "Cancel Save Changes ---" at bounding box center [133, 192] width 204 height 9
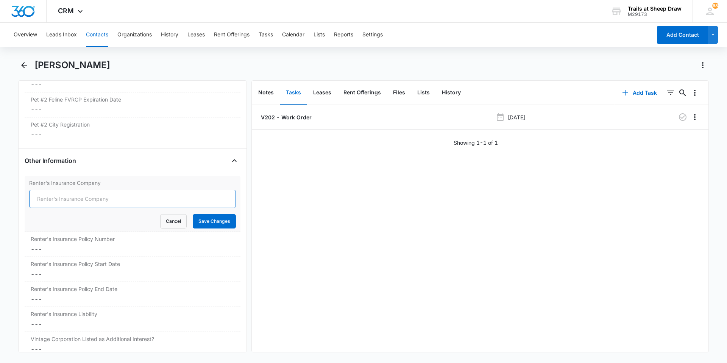
click at [53, 199] on input "Renter's Insurance Company" at bounding box center [132, 199] width 207 height 18
click at [136, 164] on div "Other Information" at bounding box center [133, 160] width 216 height 12
click at [19, 60] on button "Back" at bounding box center [24, 65] width 12 height 12
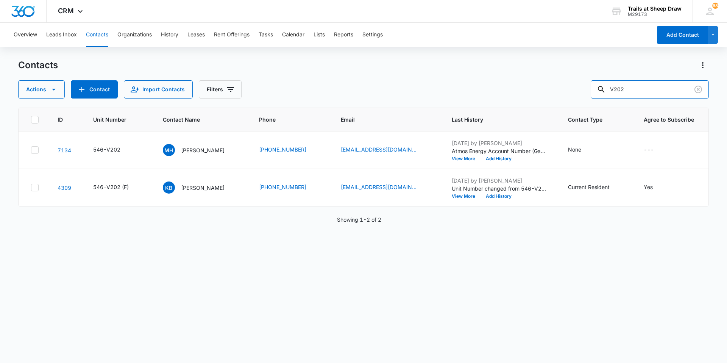
drag, startPoint x: 656, startPoint y: 90, endPoint x: 592, endPoint y: 102, distance: 65.8
click at [387, 102] on div "Contacts Actions Contact Import Contacts Filters V202 ID Unit Number Contact Na…" at bounding box center [363, 210] width 691 height 303
type input "Z307"
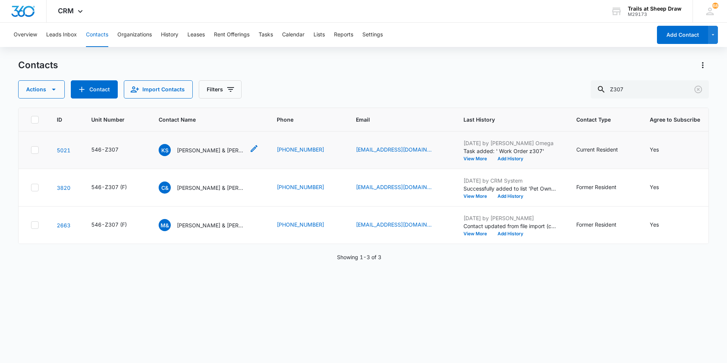
click at [219, 154] on div "KS [PERSON_NAME] & [PERSON_NAME]" at bounding box center [202, 150] width 86 height 12
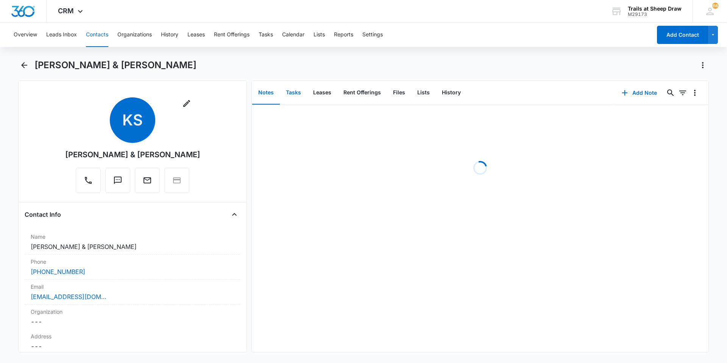
click at [293, 95] on button "Tasks" at bounding box center [293, 92] width 27 height 23
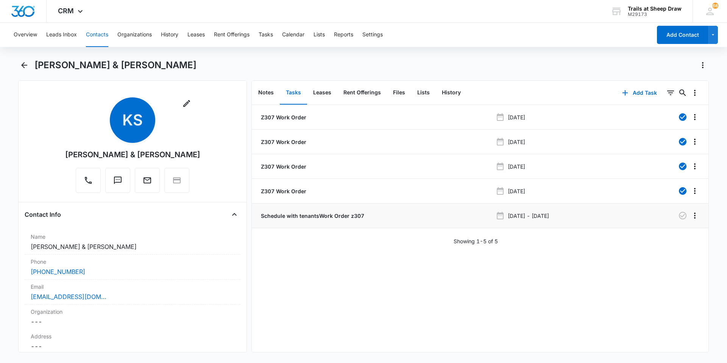
click at [312, 217] on p "Schedule with tenantsWork Order z307" at bounding box center [311, 216] width 105 height 8
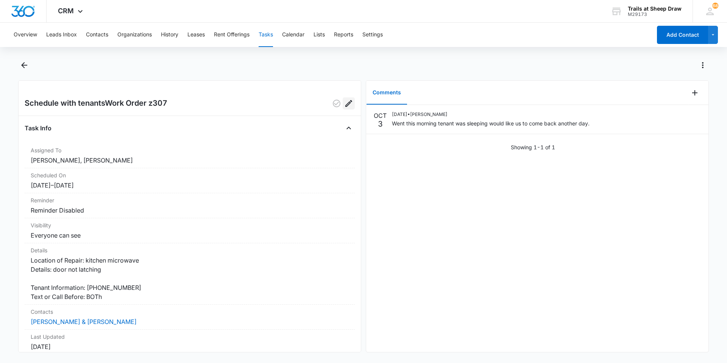
click at [345, 104] on icon "Edit" at bounding box center [348, 103] width 9 height 9
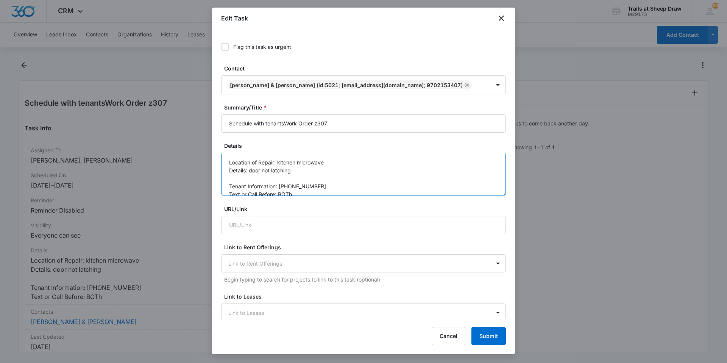
click at [331, 162] on textarea "Location of Repair: kitchen microwave Details: door not latching Tenant Informa…" at bounding box center [363, 174] width 285 height 43
click at [333, 166] on textarea "Location of Repair: kitchen microwave, dishwasher Details: door not latching Te…" at bounding box center [363, 174] width 285 height 43
click at [325, 171] on textarea "Location of Repair: kitchen microwave, dishwasher Details: door not latching Te…" at bounding box center [363, 174] width 285 height 43
click at [278, 181] on textarea "Location of Repair: kitchen microwave, dishwasher Details: door not latching, i…" at bounding box center [363, 174] width 285 height 43
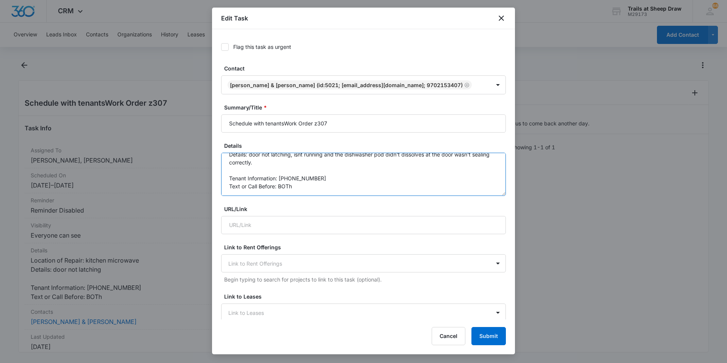
click at [301, 187] on textarea "Location of Repair: kitchen microwave, dishwasher Details: door not latching, i…" at bounding box center [363, 174] width 285 height 43
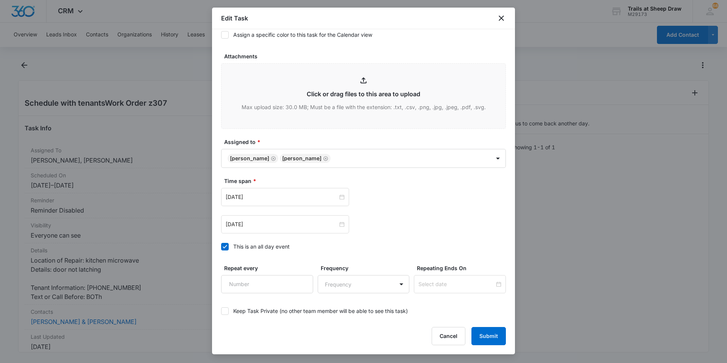
scroll to position [354, 0]
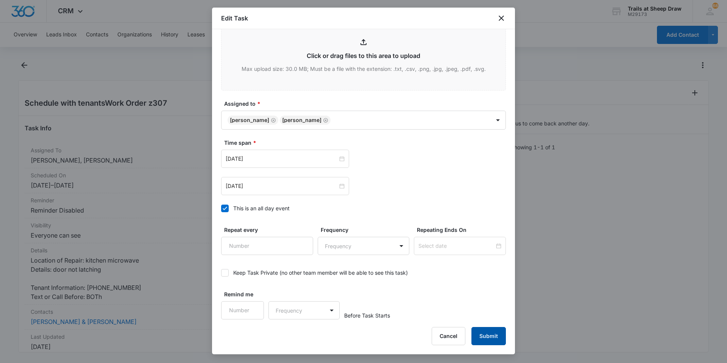
type textarea "Location of Repair: kitchen microwave, dishwasher Details: door not latching, i…"
click at [387, 244] on button "Submit" at bounding box center [488, 336] width 34 height 18
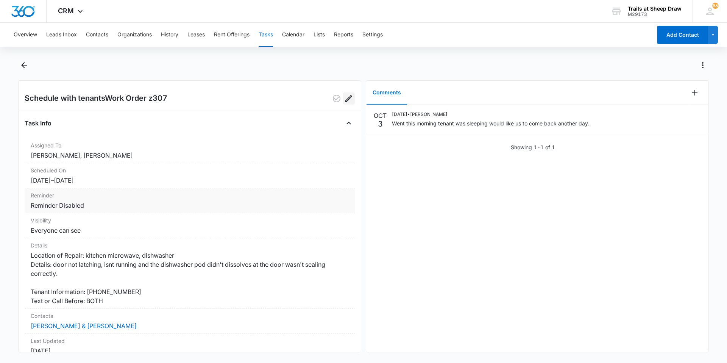
scroll to position [0, 0]
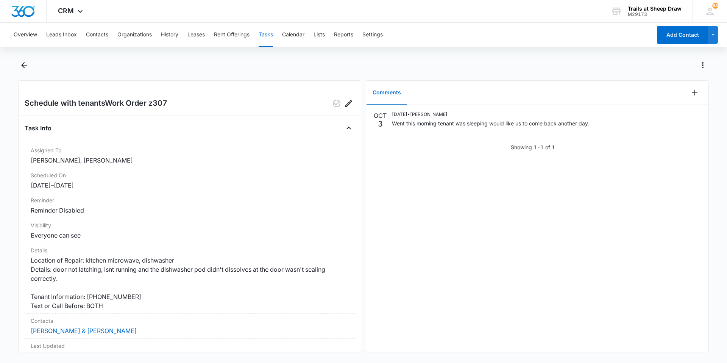
click at [387, 244] on div "[DATE] [DATE] • [PERSON_NAME] Went this morning tenant was sleeping would like …" at bounding box center [537, 228] width 342 height 247
click at [27, 69] on icon "Back" at bounding box center [24, 65] width 9 height 9
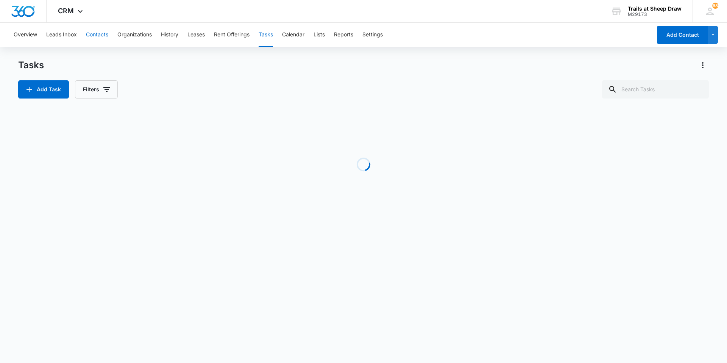
click at [89, 25] on button "Contacts" at bounding box center [97, 35] width 22 height 24
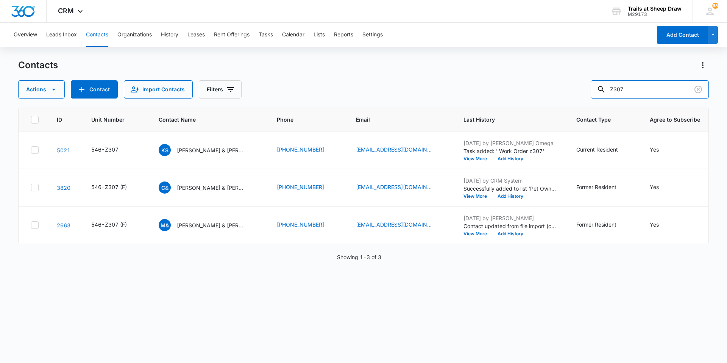
drag, startPoint x: 634, startPoint y: 88, endPoint x: 587, endPoint y: 89, distance: 47.3
click at [387, 90] on div "Actions Contact Import Contacts Filters Z307" at bounding box center [363, 89] width 691 height 18
type input "V202"
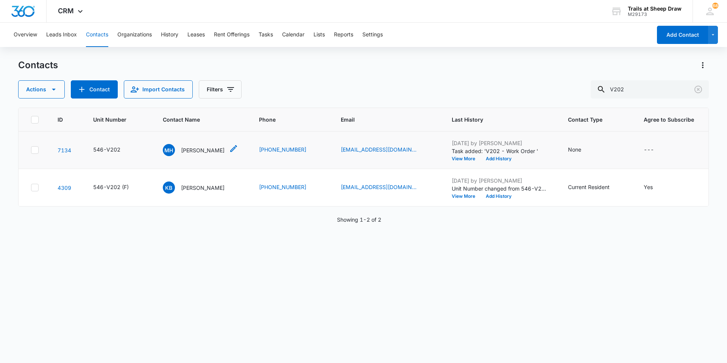
click at [182, 152] on p "[PERSON_NAME]" at bounding box center [203, 150] width 44 height 8
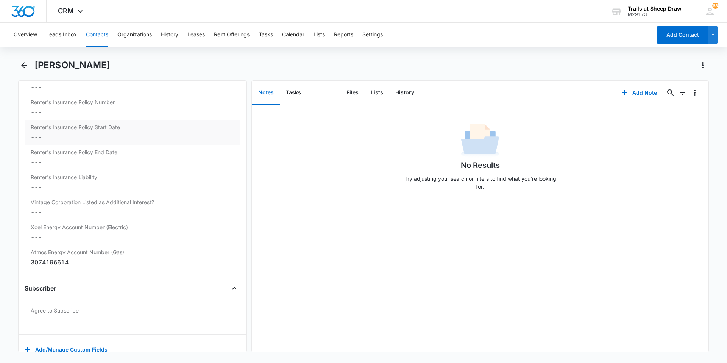
scroll to position [1642, 0]
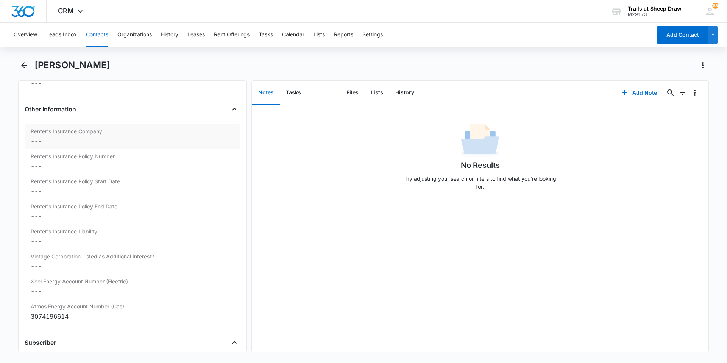
click at [50, 141] on dd "Cancel Save Changes ---" at bounding box center [133, 141] width 204 height 9
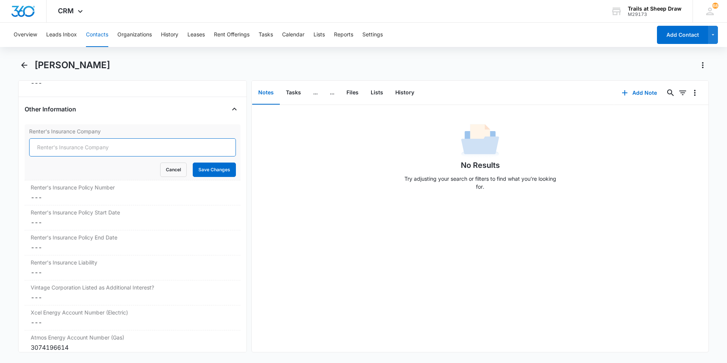
click at [56, 147] on input "Renter's Insurance Company" at bounding box center [132, 147] width 207 height 18
type input "State Farm"
click at [201, 167] on button "Save Changes" at bounding box center [214, 169] width 43 height 14
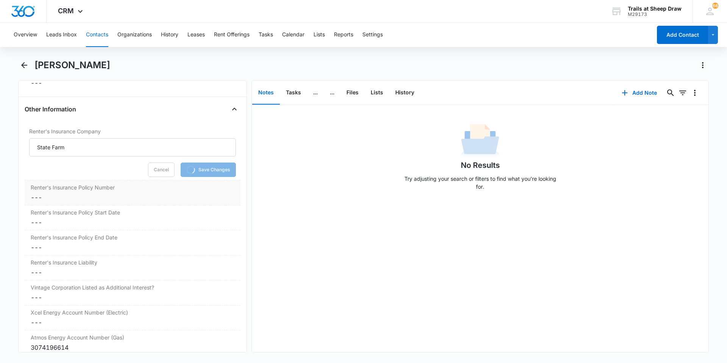
click at [63, 203] on div "Renter's Insurance Policy Number Cancel Save Changes ---" at bounding box center [133, 192] width 216 height 25
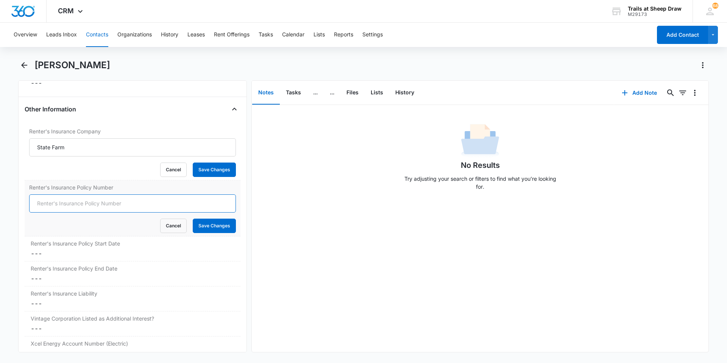
click at [55, 207] on input "Renter's Insurance Policy Number" at bounding box center [132, 203] width 207 height 18
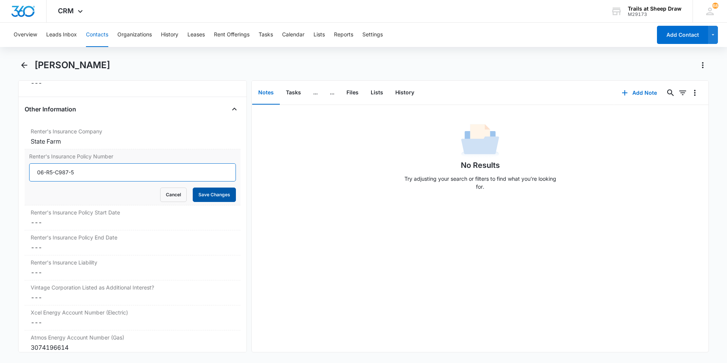
type input "06-R5-C987-5"
click at [193, 189] on button "Save Changes" at bounding box center [214, 194] width 43 height 14
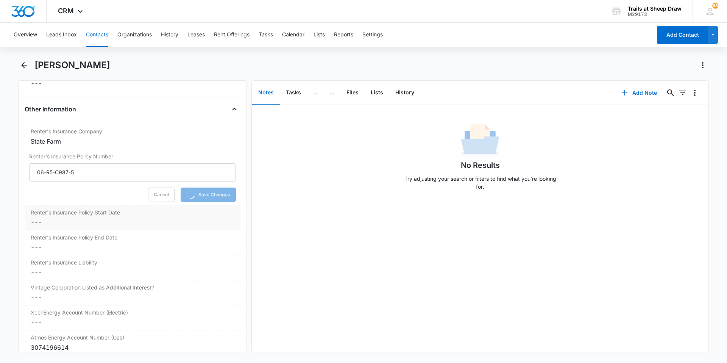
click at [39, 218] on dd "Cancel Save Changes ---" at bounding box center [133, 222] width 204 height 9
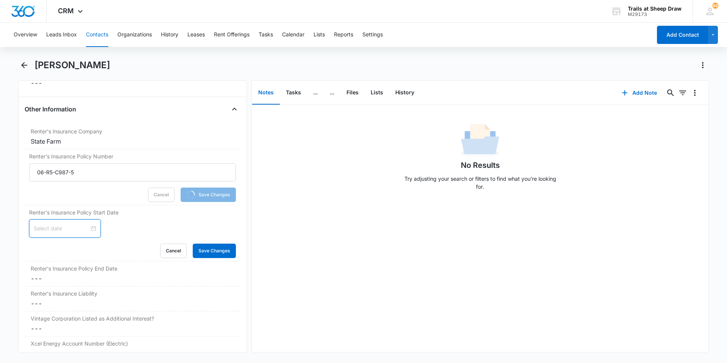
click at [47, 229] on input at bounding box center [62, 228] width 56 height 8
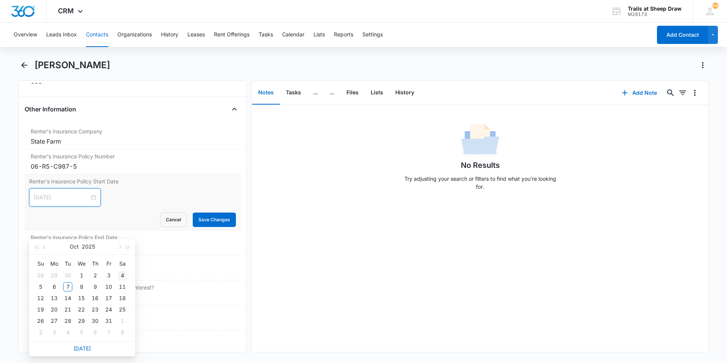
type input "[DATE]"
click at [127, 244] on td "4" at bounding box center [122, 275] width 14 height 11
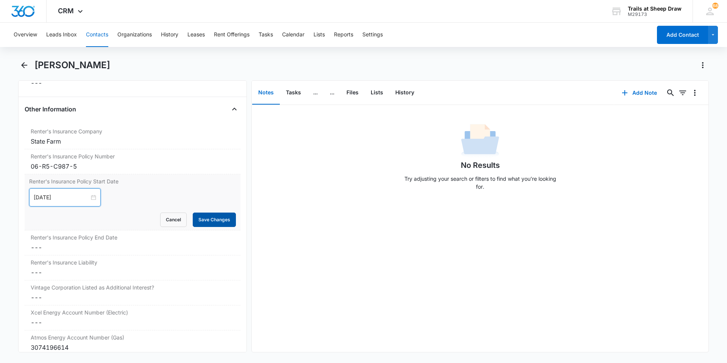
click at [195, 218] on button "Save Changes" at bounding box center [214, 219] width 43 height 14
click at [32, 244] on dd "Cancel Save Changes ---" at bounding box center [133, 247] width 204 height 9
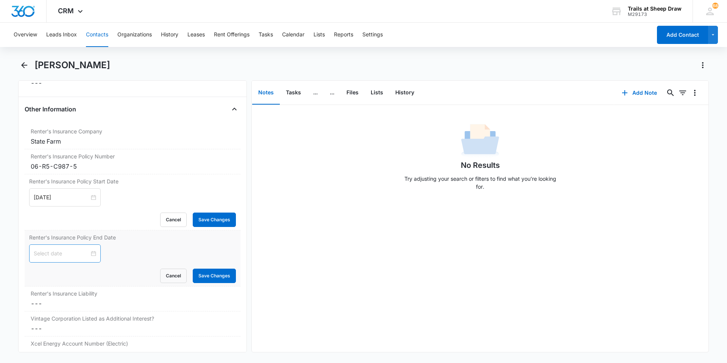
click at [86, 244] on div at bounding box center [65, 253] width 62 height 8
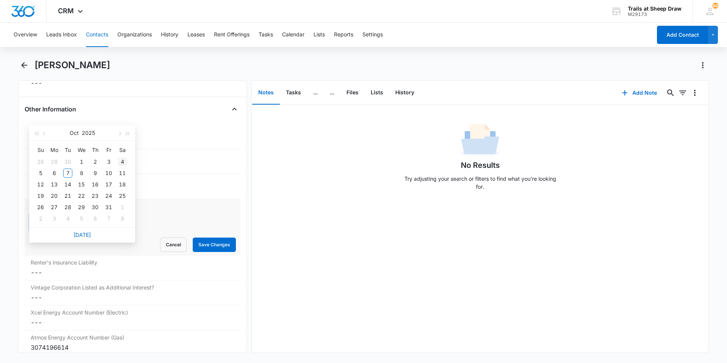
type input "[DATE]"
click at [130, 134] on button "button" at bounding box center [128, 132] width 8 height 15
type input "[DATE]"
click at [44, 173] on div "4" at bounding box center [40, 172] width 9 height 9
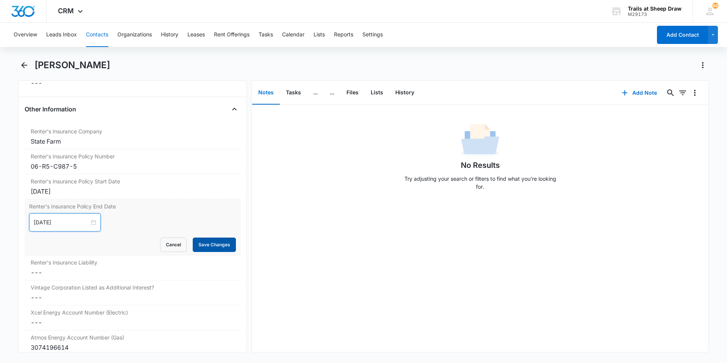
click at [214, 244] on button "Save Changes" at bounding box center [214, 244] width 43 height 14
click at [67, 244] on dd "Cancel Save Changes ---" at bounding box center [133, 272] width 204 height 9
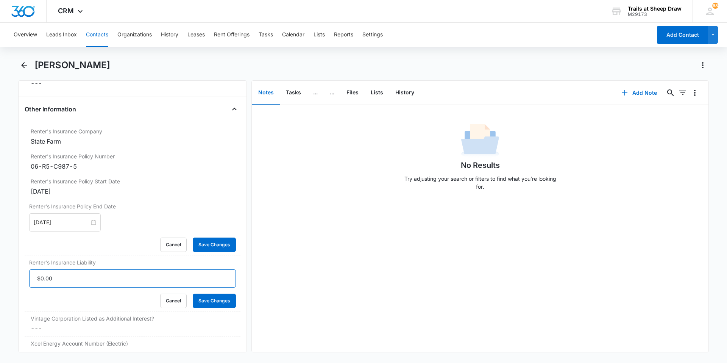
click at [61, 244] on input "Renter's Insurance Liability" at bounding box center [132, 278] width 207 height 18
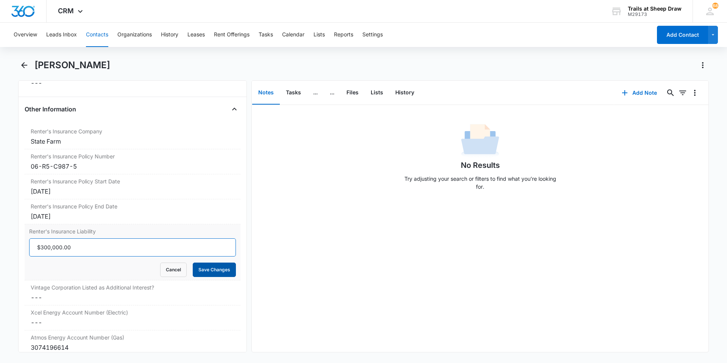
type input "$300,000.00"
click at [222, 244] on button "Save Changes" at bounding box center [214, 269] width 43 height 14
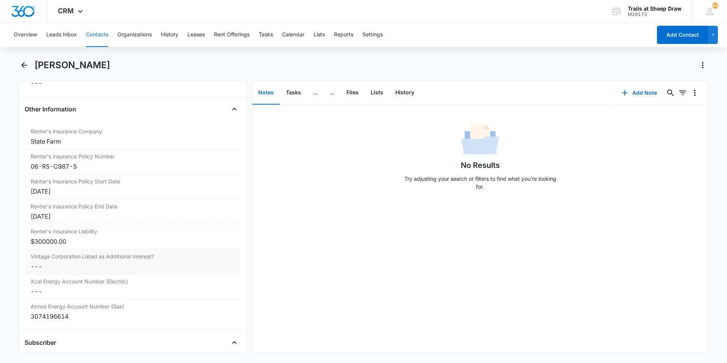
click at [160, 244] on div "Vintage Corporation Listed as Additional Interest? Cancel Save Changes ---" at bounding box center [133, 261] width 216 height 25
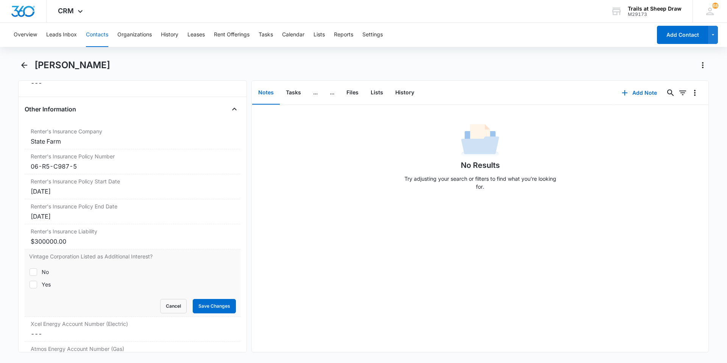
click at [43, 244] on div "Yes" at bounding box center [46, 284] width 9 height 8
click at [30, 244] on input "Yes" at bounding box center [29, 284] width 0 height 0
checkbox input "true"
click at [212, 244] on button "Save Changes" at bounding box center [214, 306] width 43 height 14
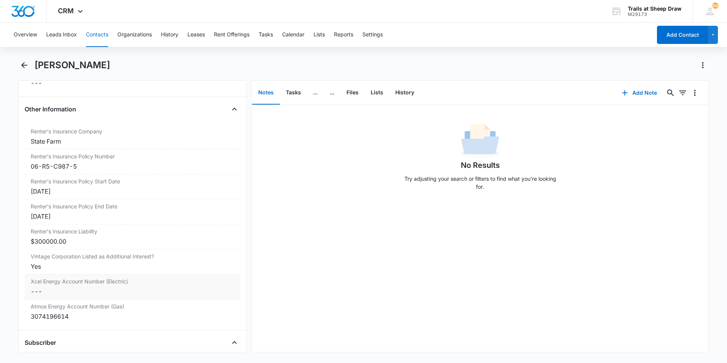
click at [62, 244] on dd "Cancel Save Changes ---" at bounding box center [133, 291] width 204 height 9
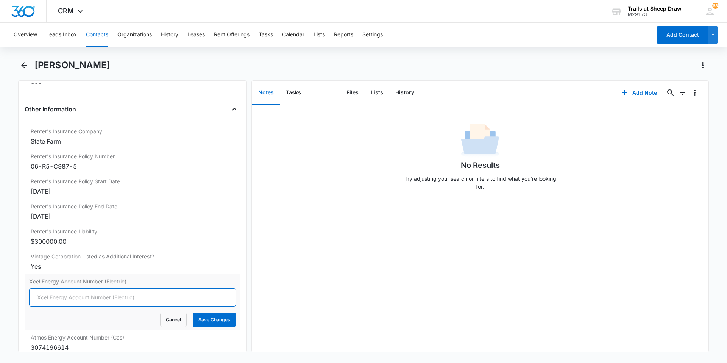
click at [59, 244] on input "Xcel Energy Account Number (Electric)" at bounding box center [132, 297] width 207 height 18
type input "53-0011721201-5"
click at [223, 244] on button "Save Changes" at bounding box center [214, 319] width 43 height 14
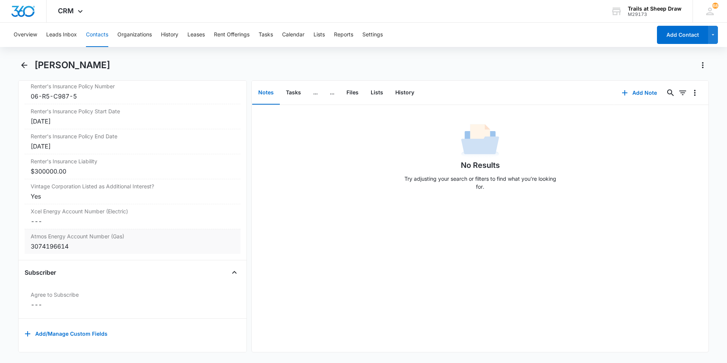
scroll to position [1717, 0]
click at [355, 103] on button "Files" at bounding box center [352, 92] width 24 height 23
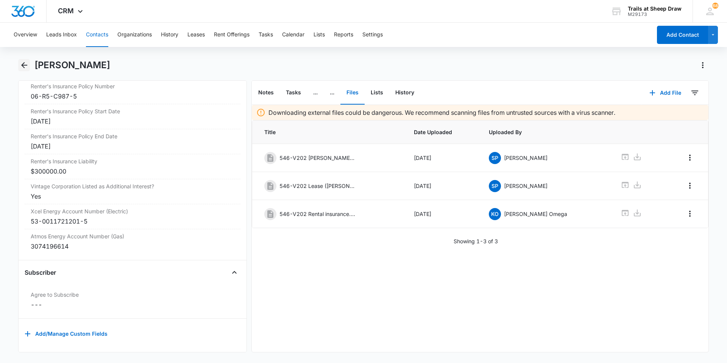
click at [23, 67] on icon "Back" at bounding box center [24, 65] width 6 height 6
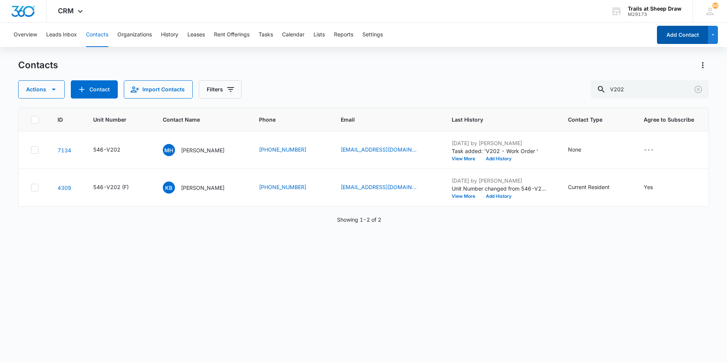
click at [387, 34] on button "Add Contact" at bounding box center [682, 35] width 51 height 18
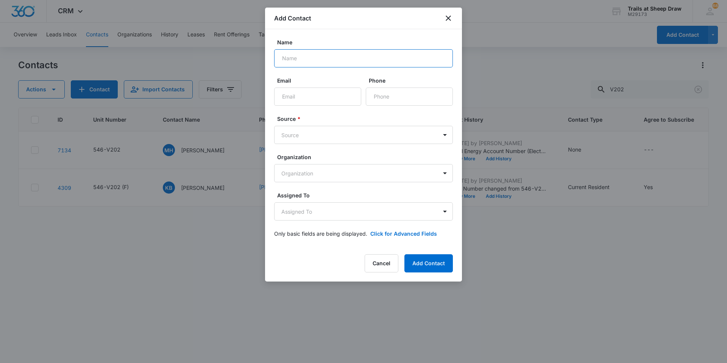
click at [387, 61] on input "Name" at bounding box center [363, 58] width 179 height 18
type input "[PERSON_NAME]"
click at [313, 93] on input "Email" at bounding box center [317, 96] width 87 height 18
paste input "[EMAIL_ADDRESS][DOMAIN_NAME]"
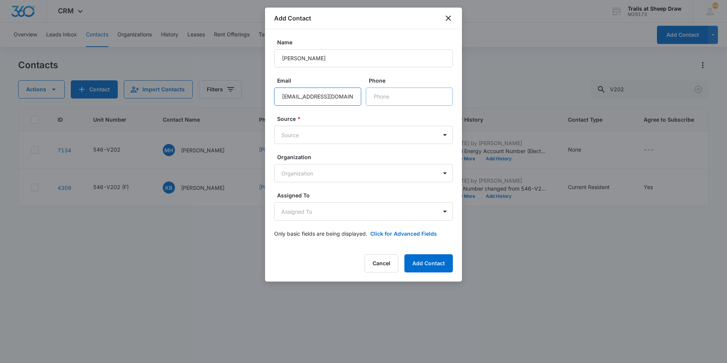
type input "[EMAIL_ADDRESS][DOMAIN_NAME]"
click at [378, 98] on input "Phone" at bounding box center [409, 96] width 87 height 18
click at [340, 98] on input "[EMAIL_ADDRESS][DOMAIN_NAME]" at bounding box center [317, 96] width 87 height 18
type input "[PHONE_NUMBER]"
click at [335, 130] on body "CRM Apps Reputation Websites Forms CRM Email Social Content Ads Intelligence Fi…" at bounding box center [363, 181] width 727 height 363
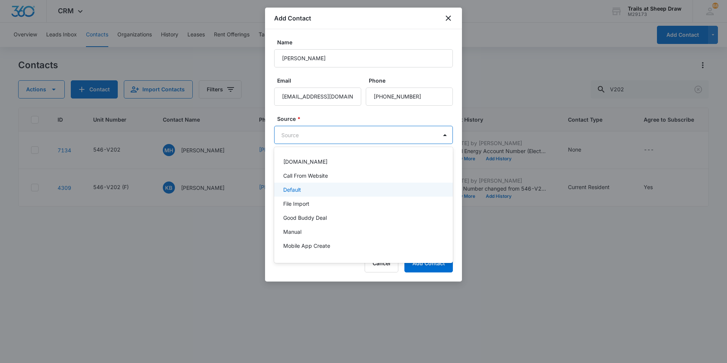
click at [318, 188] on div "Default" at bounding box center [362, 190] width 159 height 8
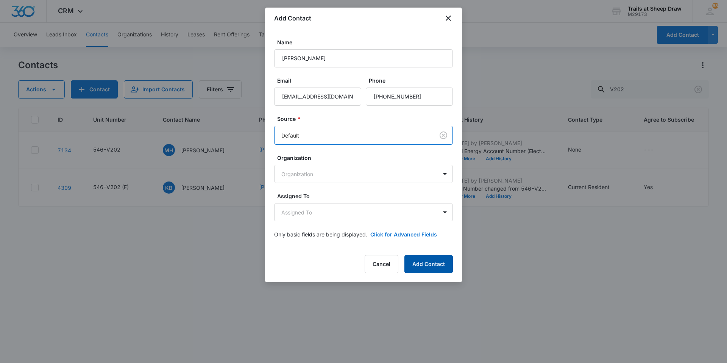
click at [387, 244] on button "Add Contact" at bounding box center [428, 264] width 48 height 18
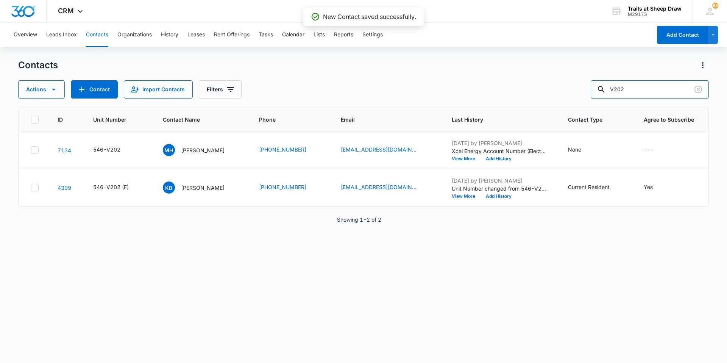
drag, startPoint x: 645, startPoint y: 80, endPoint x: 578, endPoint y: 103, distance: 71.4
click at [387, 103] on div "Contacts Actions Contact Import Contacts Filters V202 ID Unit Number Contact Na…" at bounding box center [363, 210] width 691 height 303
type input "[PERSON_NAME]"
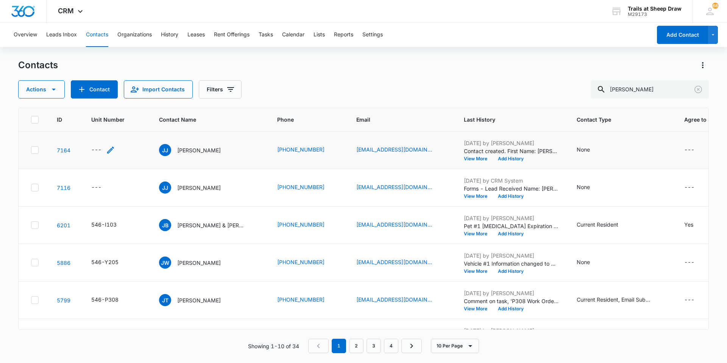
click at [107, 152] on icon "Unit Number - - Select to Edit Field" at bounding box center [110, 149] width 9 height 9
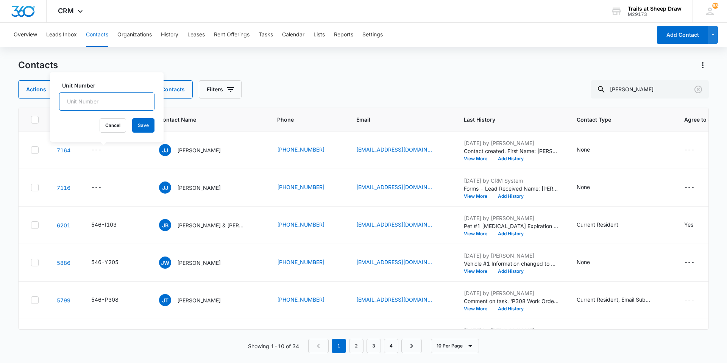
click at [104, 94] on input "Unit Number" at bounding box center [106, 101] width 95 height 18
type input "546-S204"
click at [133, 125] on button "Save" at bounding box center [143, 125] width 22 height 14
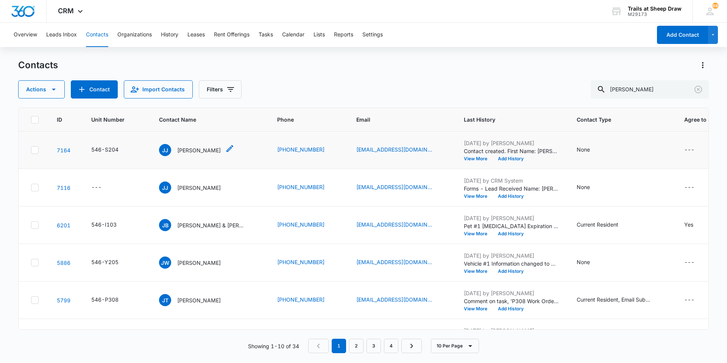
click at [195, 152] on p "[PERSON_NAME]" at bounding box center [199, 150] width 44 height 8
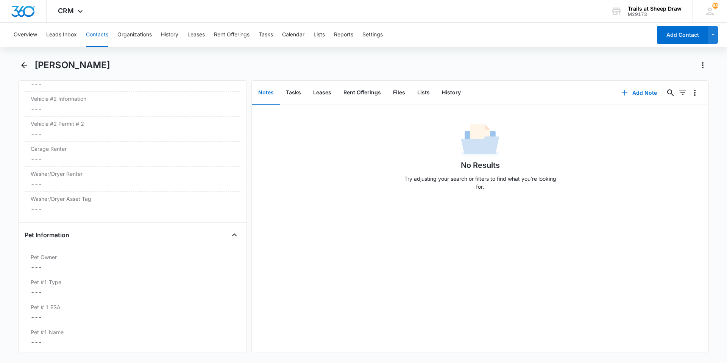
scroll to position [644, 0]
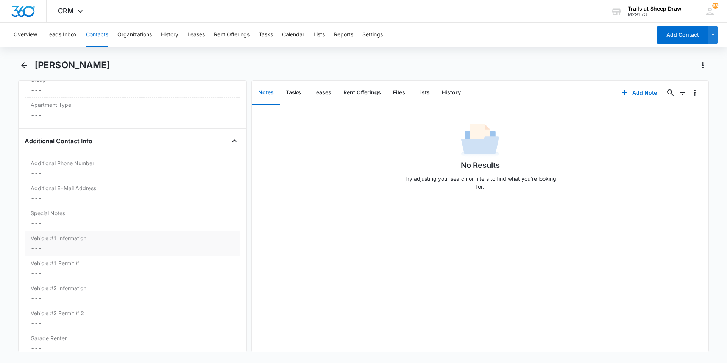
click at [58, 244] on dd "Cancel Save Changes ---" at bounding box center [133, 247] width 204 height 9
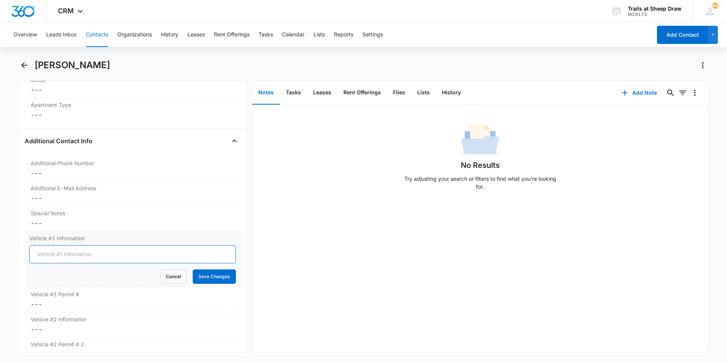
click at [72, 244] on input "Vehicle #1 Information" at bounding box center [132, 254] width 207 height 18
type input "2001 Silver Honda Civic EX"
click at [217, 244] on button "Save Changes" at bounding box center [214, 276] width 43 height 14
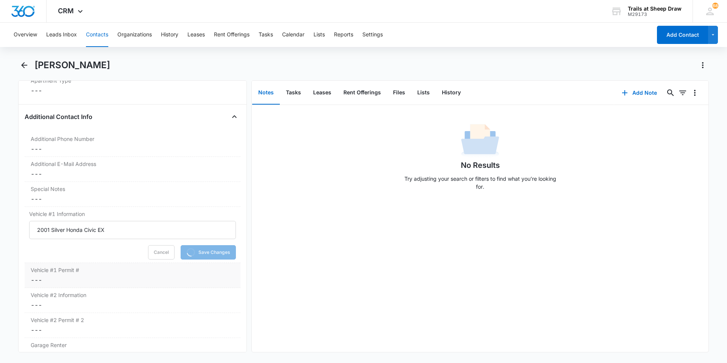
scroll to position [681, 0]
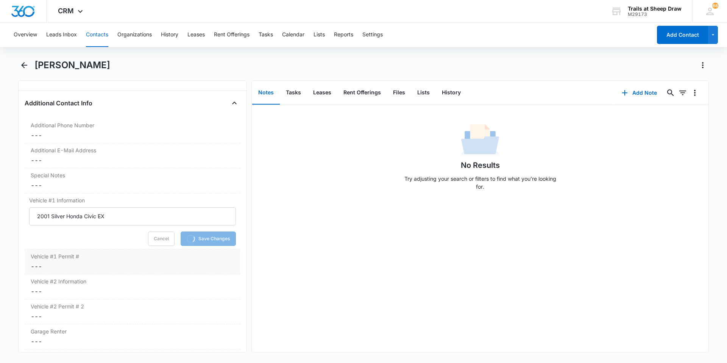
click at [88, 244] on dd "Cancel Save Changes ---" at bounding box center [133, 266] width 204 height 9
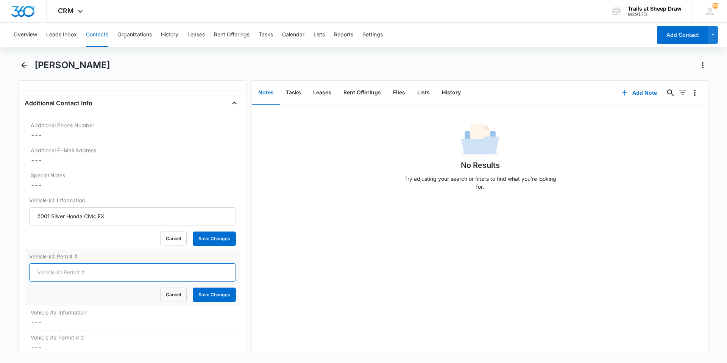
click at [70, 244] on input "Vehicle #1 Permit #" at bounding box center [132, 272] width 207 height 18
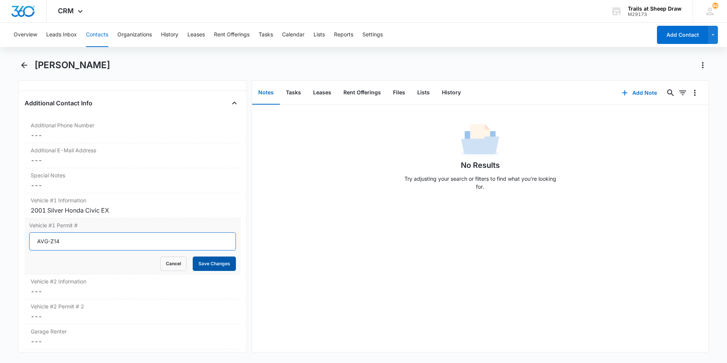
type input "AVG-Z14"
click at [202, 244] on button "Save Changes" at bounding box center [214, 263] width 43 height 14
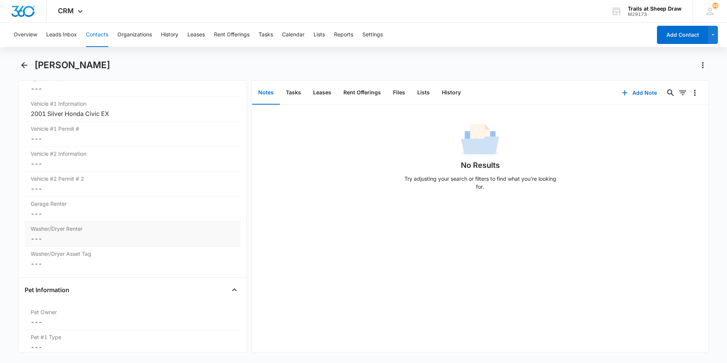
scroll to position [795, 0]
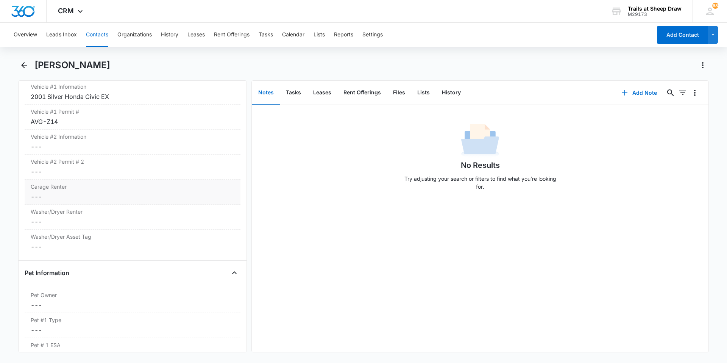
click at [55, 188] on label "Garage Renter" at bounding box center [133, 186] width 204 height 8
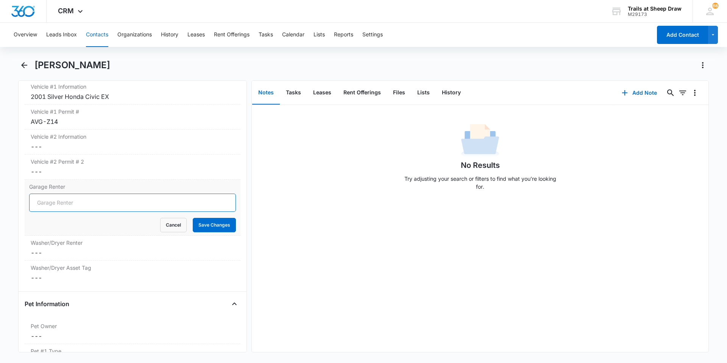
click at [70, 197] on input "Garage Renter" at bounding box center [132, 202] width 207 height 18
type input "No"
click at [222, 224] on button "Save Changes" at bounding box center [214, 225] width 43 height 14
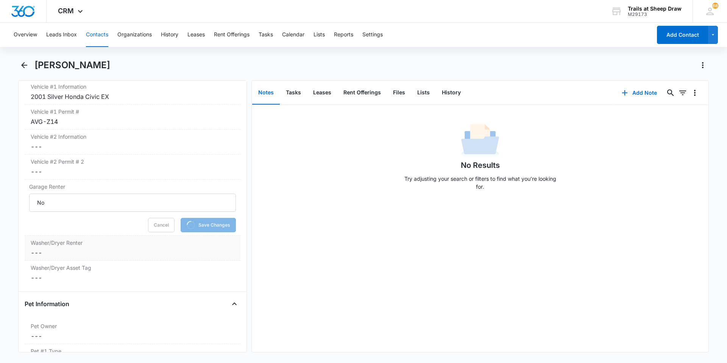
click at [75, 244] on dd "Cancel Save Changes ---" at bounding box center [133, 252] width 204 height 9
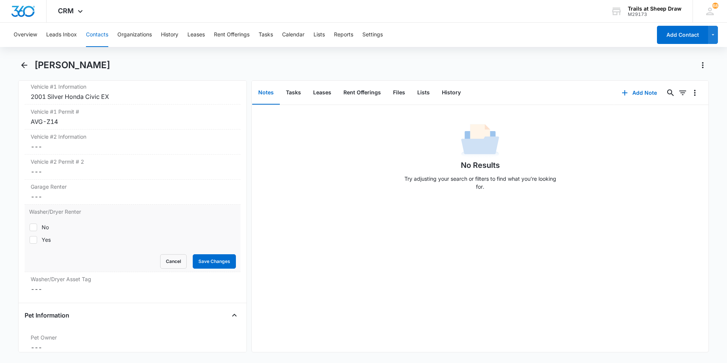
click at [39, 225] on label "No" at bounding box center [132, 227] width 207 height 8
click at [30, 227] on input "No" at bounding box center [29, 227] width 0 height 0
checkbox input "true"
click at [204, 244] on button "Save Changes" at bounding box center [214, 261] width 43 height 14
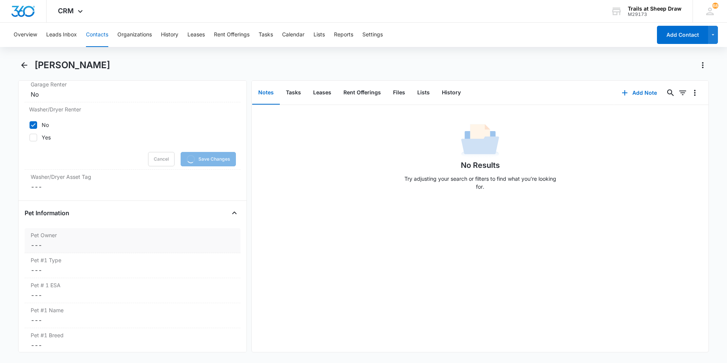
scroll to position [909, 0]
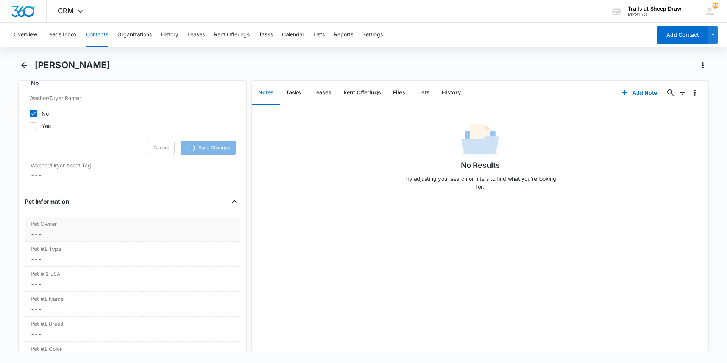
click at [70, 231] on dd "Cancel Save Changes ---" at bounding box center [133, 233] width 204 height 9
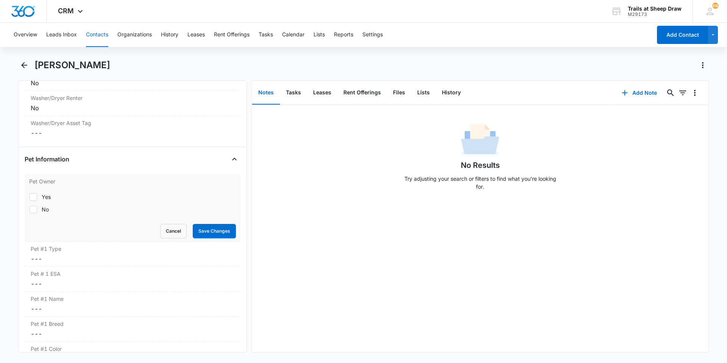
click at [45, 193] on div "Yes" at bounding box center [46, 197] width 9 height 8
click at [30, 196] on input "Yes" at bounding box center [29, 196] width 0 height 0
checkbox input "true"
click at [212, 231] on button "Save Changes" at bounding box center [214, 231] width 43 height 14
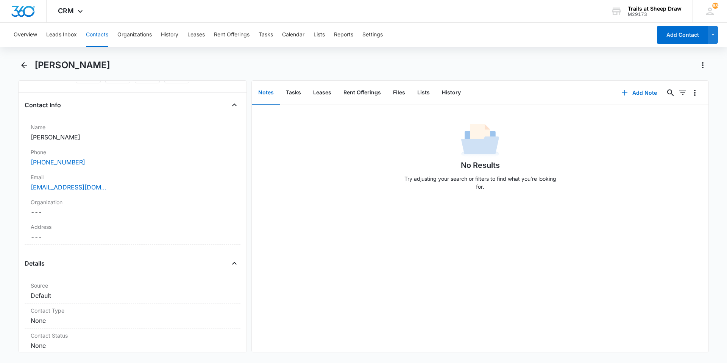
scroll to position [71, 0]
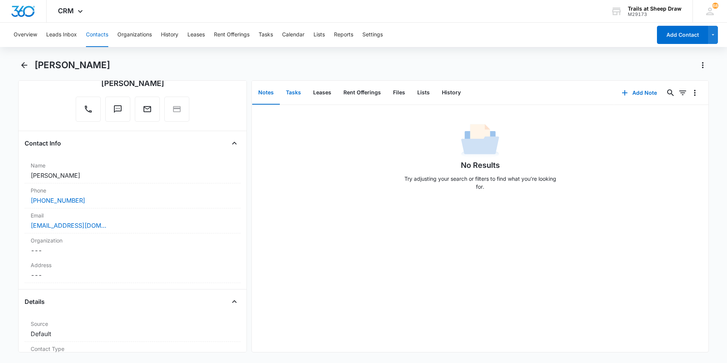
click at [287, 94] on button "Tasks" at bounding box center [293, 92] width 27 height 23
click at [387, 92] on icon "button" at bounding box center [625, 92] width 9 height 9
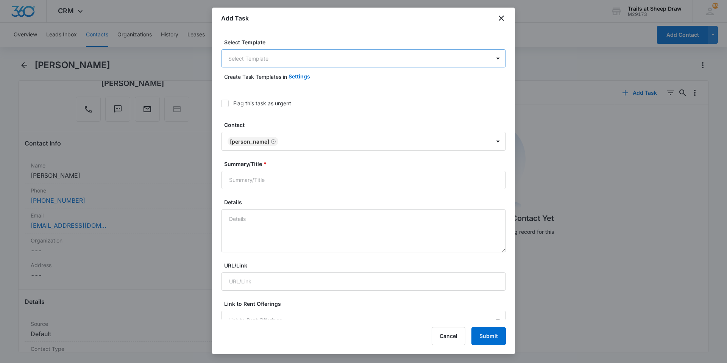
click at [239, 56] on body "CRM Apps Reputation Websites Forms CRM Email Social Content Ads Intelligence Fi…" at bounding box center [363, 181] width 727 height 363
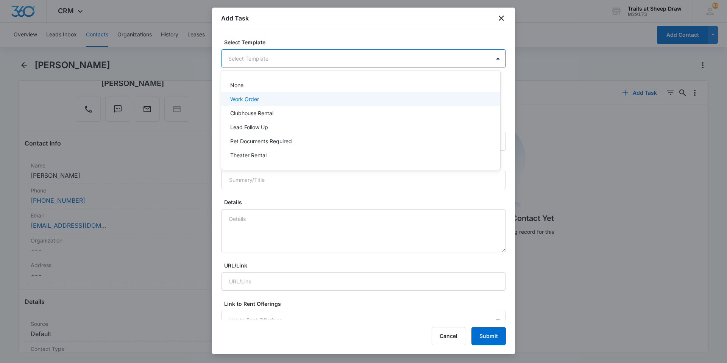
click at [242, 99] on p "Work Order" at bounding box center [244, 99] width 29 height 8
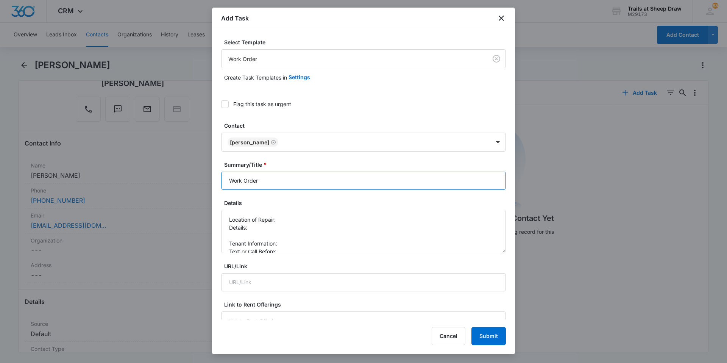
click at [227, 178] on input "Work Order" at bounding box center [363, 181] width 285 height 18
type input "S204 - Work Order"
click at [290, 224] on textarea "Location of Repair: Details: Tenant Information: Text or Call Before:" at bounding box center [363, 231] width 285 height 43
click at [286, 217] on textarea "Location of Repair: Details: Tenant Information: Text or Call Before:" at bounding box center [363, 231] width 285 height 43
click at [283, 227] on textarea "Location of Repair: Washer dryer Details: Tenant Information: Text or Call Befo…" at bounding box center [363, 231] width 285 height 43
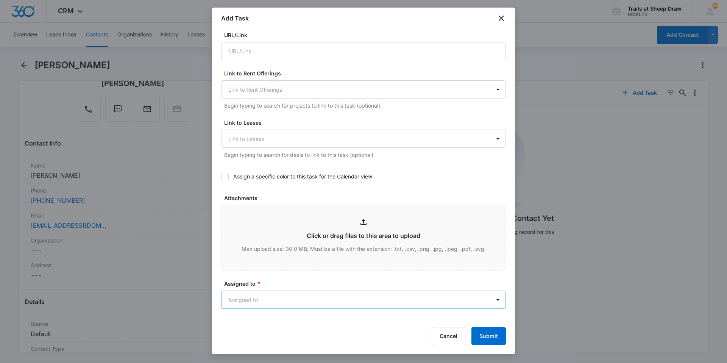
scroll to position [303, 0]
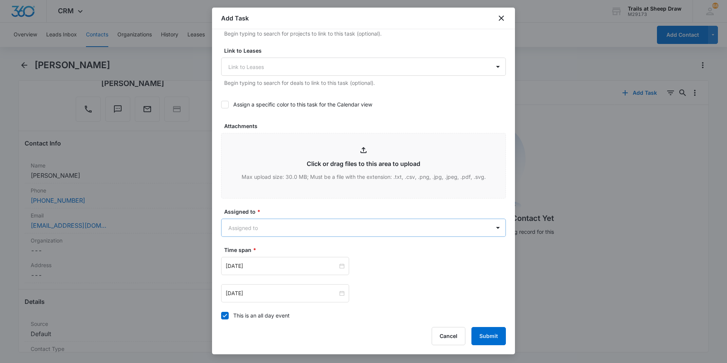
type textarea "Location of Repair: Washer dryer Details: Tenant moves in 10/27. Please remove …"
click at [254, 225] on body "CRM Apps Reputation Websites Forms CRM Email Social Content Ads Intelligence Fi…" at bounding box center [363, 181] width 727 height 363
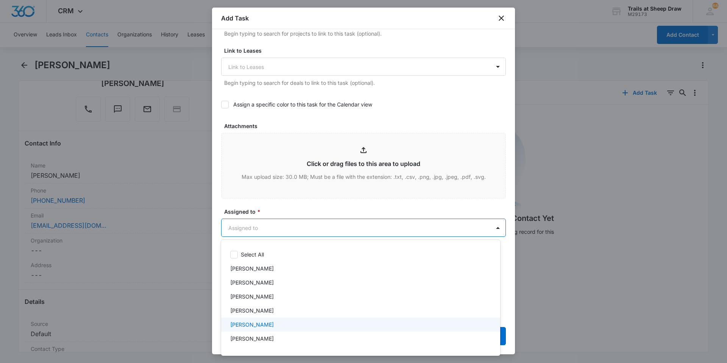
click at [259, 244] on p "[PERSON_NAME]" at bounding box center [252, 324] width 44 height 8
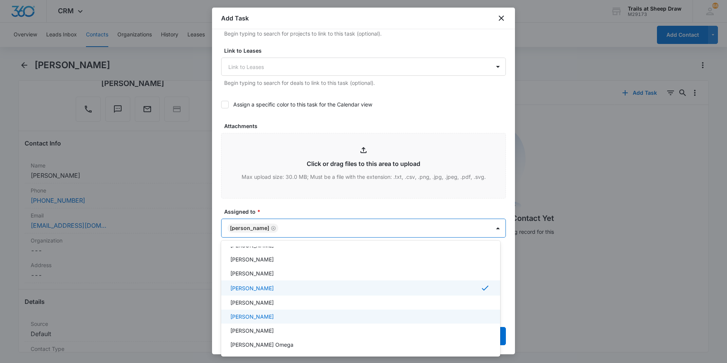
click at [263, 244] on p "[PERSON_NAME]" at bounding box center [252, 316] width 44 height 8
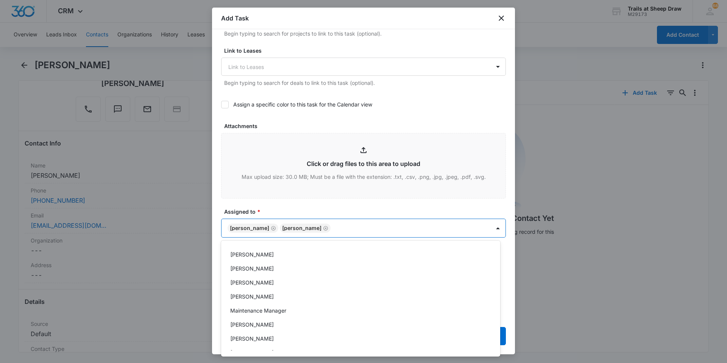
scroll to position [182, 0]
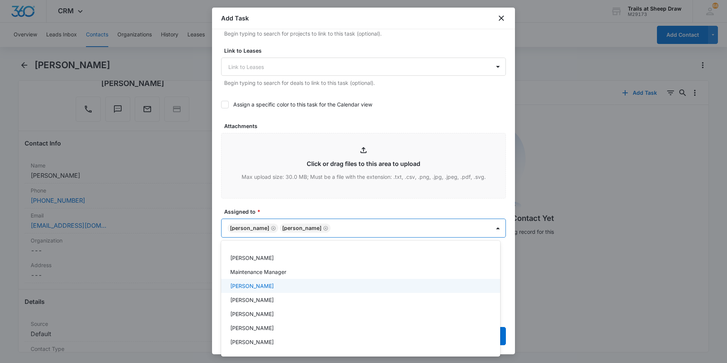
click at [268, 244] on div "[PERSON_NAME]" at bounding box center [360, 286] width 279 height 14
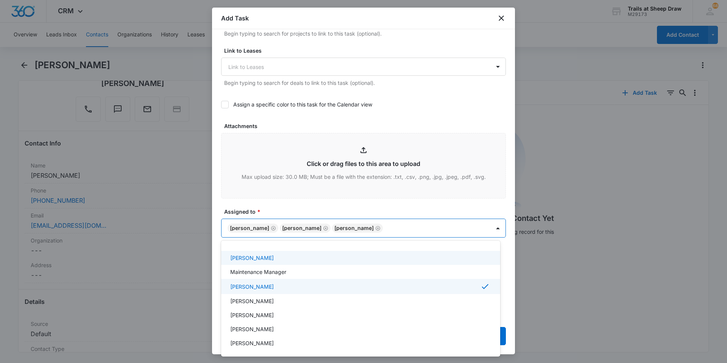
click at [279, 204] on div at bounding box center [363, 181] width 727 height 363
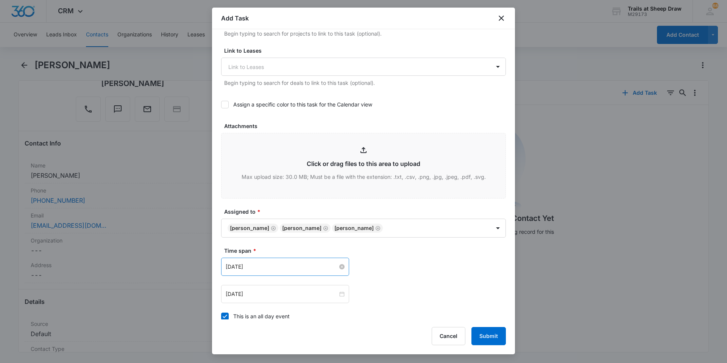
click at [263, 244] on input "[DATE]" at bounding box center [282, 266] width 112 height 8
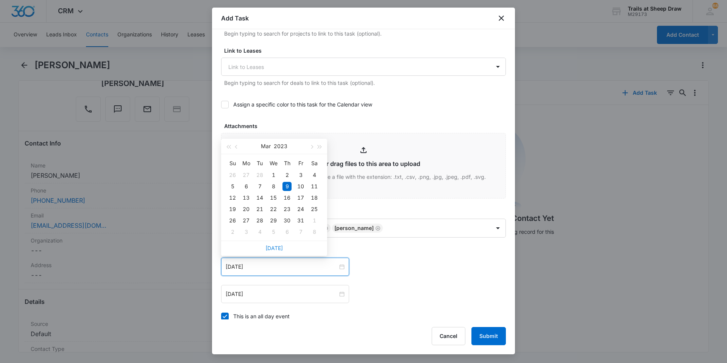
click at [277, 244] on link "[DATE]" at bounding box center [273, 248] width 17 height 6
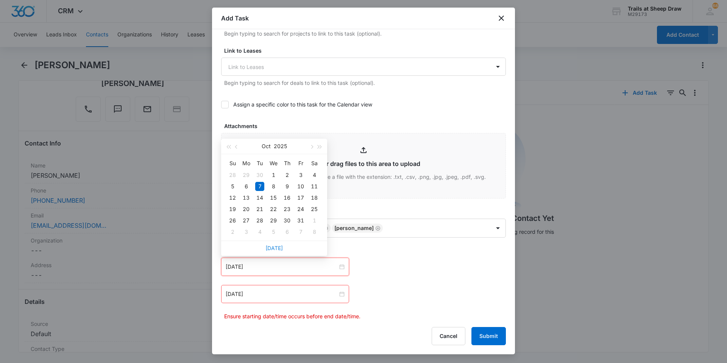
type input "[DATE]"
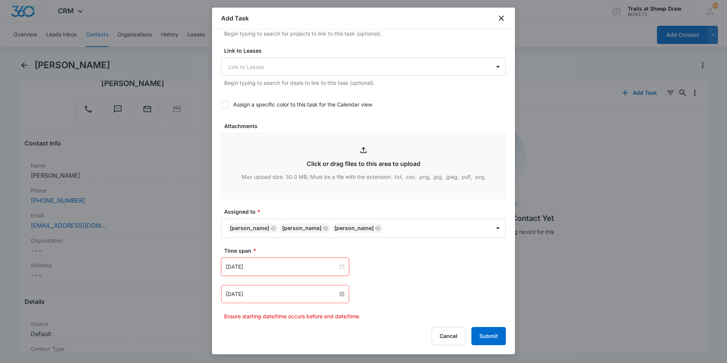
click at [274, 244] on input "[DATE]" at bounding box center [282, 294] width 112 height 8
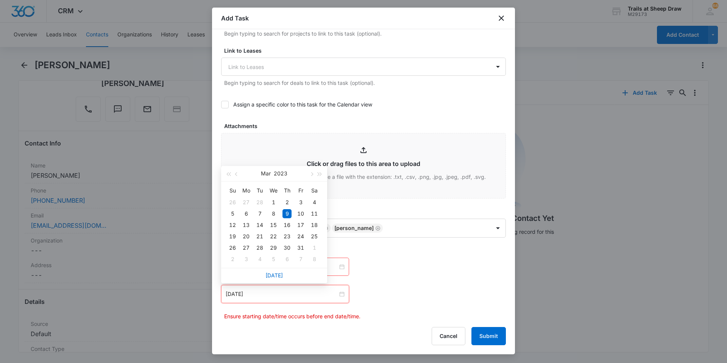
click at [275, 244] on div "[DATE]" at bounding box center [274, 275] width 106 height 15
click at [276, 244] on link "[DATE]" at bounding box center [273, 275] width 17 height 6
type input "[DATE]"
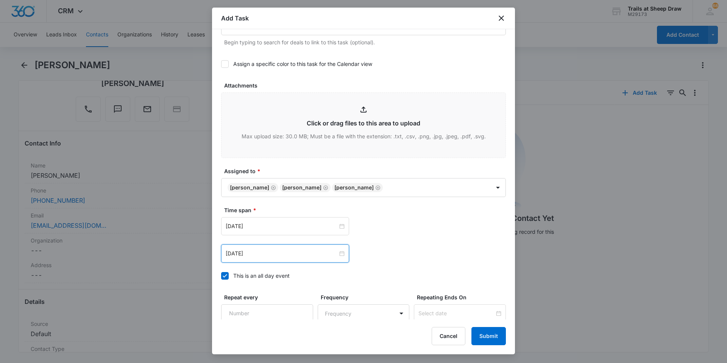
scroll to position [411, 0]
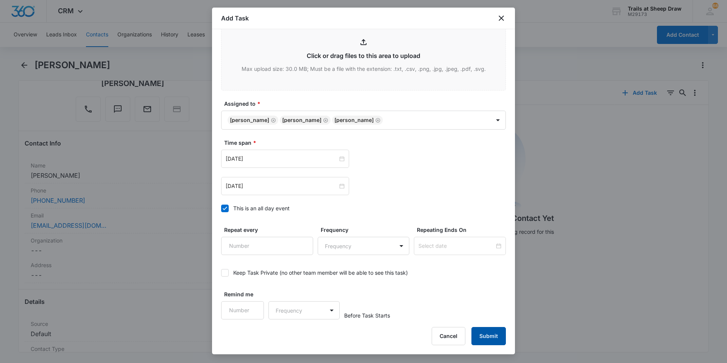
click at [387, 244] on button "Submit" at bounding box center [488, 336] width 34 height 18
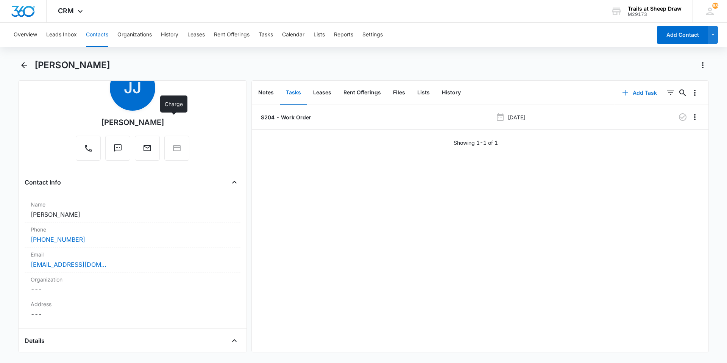
scroll to position [0, 0]
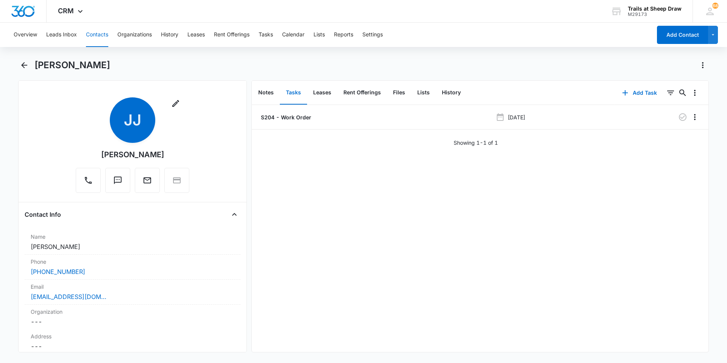
drag, startPoint x: 162, startPoint y: 153, endPoint x: 100, endPoint y: 158, distance: 62.3
click at [100, 158] on div "Remove [PERSON_NAME] [PERSON_NAME]" at bounding box center [133, 144] width 114 height 95
copy div "[PERSON_NAME]"
click at [19, 63] on button "Back" at bounding box center [24, 65] width 12 height 12
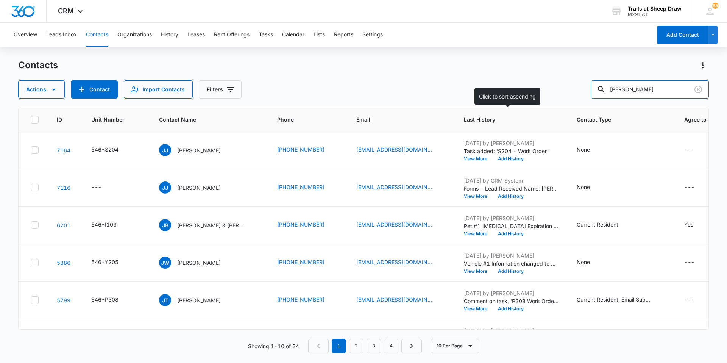
drag, startPoint x: 565, startPoint y: 101, endPoint x: 521, endPoint y: 111, distance: 44.7
click at [387, 111] on div "Contacts Actions Contact Import Contacts Filters [PERSON_NAME] ID Unit Number C…" at bounding box center [363, 210] width 691 height 303
type input "L302"
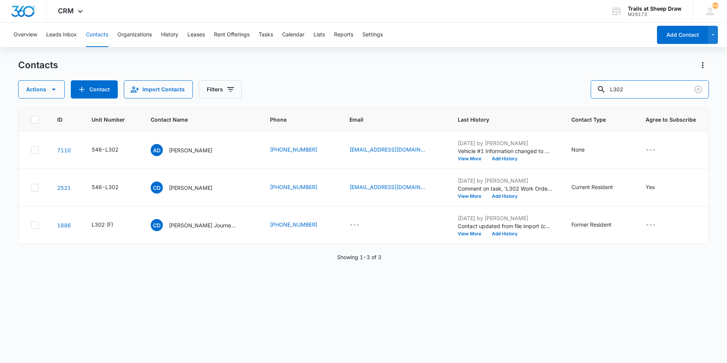
drag, startPoint x: 633, startPoint y: 89, endPoint x: 589, endPoint y: 90, distance: 44.7
click at [387, 90] on div "Actions Contact Import Contacts Filters L302" at bounding box center [363, 89] width 691 height 18
type input "F"
type input "M204"
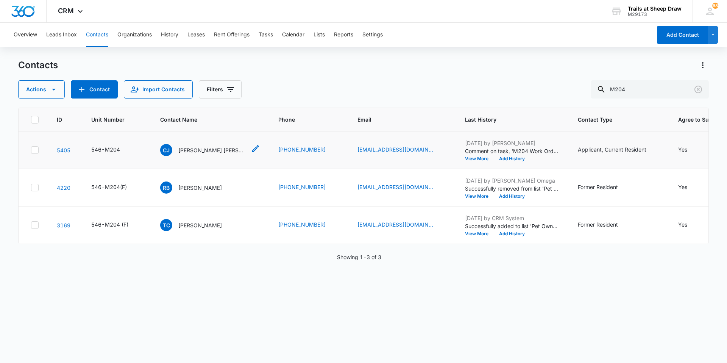
click at [204, 152] on p "[PERSON_NAME] [PERSON_NAME]" at bounding box center [212, 150] width 68 height 8
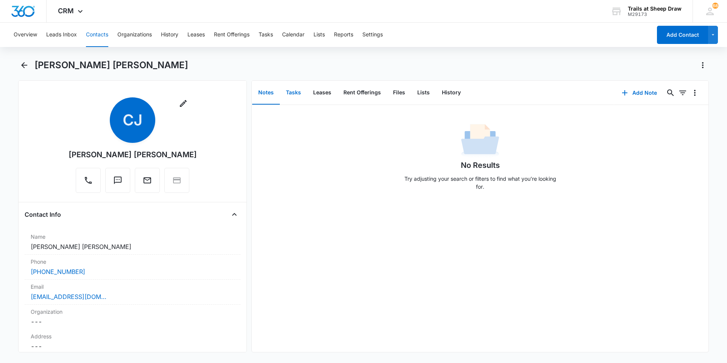
click at [294, 101] on button "Tasks" at bounding box center [293, 92] width 27 height 23
click at [387, 93] on button "Add Task" at bounding box center [639, 93] width 50 height 18
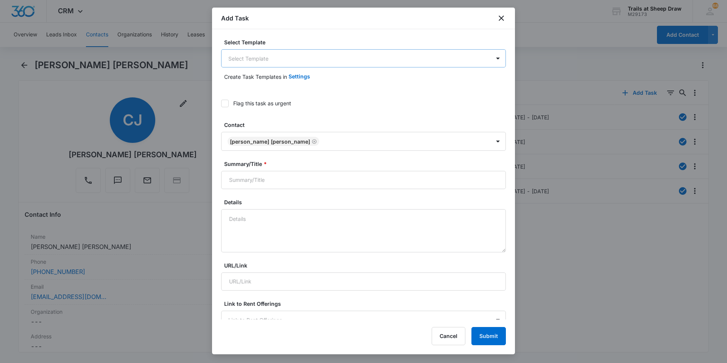
click at [252, 53] on body "CRM Apps Reputation Websites Forms CRM Email Social Content Ads Intelligence Fi…" at bounding box center [363, 181] width 727 height 363
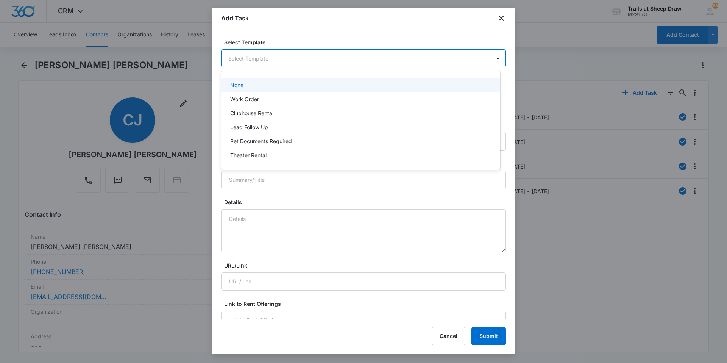
click at [239, 95] on div "Work Order" at bounding box center [360, 99] width 279 height 14
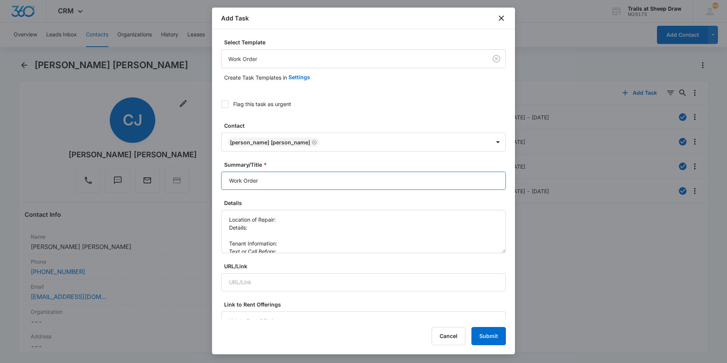
click at [224, 181] on input "Work Order" at bounding box center [363, 181] width 285 height 18
type input "M204 - Work Order"
click at [282, 221] on textarea "Location of Repair: Details: Tenant Information: Text or Call Before:" at bounding box center [363, 231] width 285 height 43
click at [278, 225] on textarea "Location of Repair: Smoke detectors Details: Tenant Information: Text or Call B…" at bounding box center [363, 231] width 285 height 43
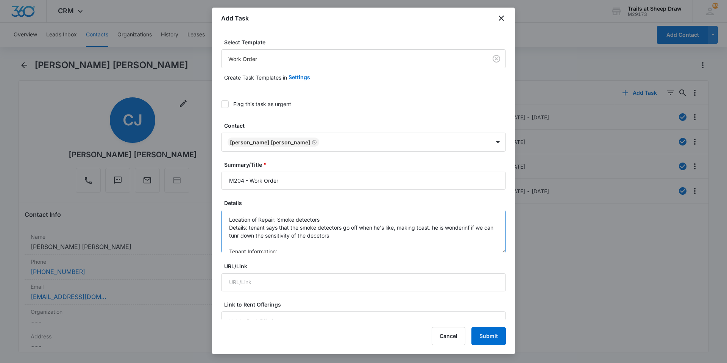
click at [239, 238] on textarea "Location of Repair: Smoke detectors Details: tenant says that the smoke detecto…" at bounding box center [363, 231] width 285 height 43
click at [331, 234] on textarea "Location of Repair: Smoke detectors Details: tenant says that the smoke detecto…" at bounding box center [363, 231] width 285 height 43
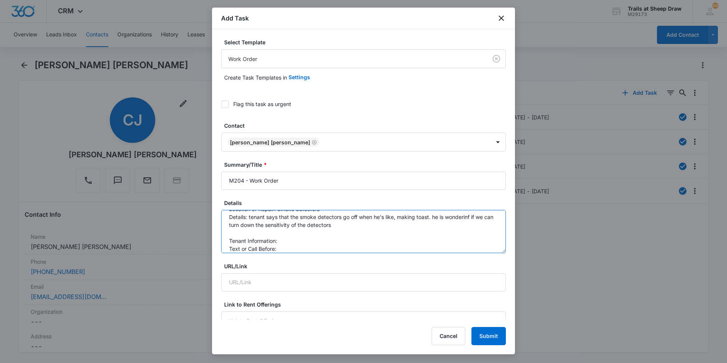
scroll to position [16, 0]
click at [297, 231] on textarea "Location of Repair: Smoke detectors Details: tenant says that the smoke detecto…" at bounding box center [363, 231] width 285 height 43
click at [301, 239] on textarea "Location of Repair: Smoke detectors Details: tenant says that the smoke detecto…" at bounding box center [363, 231] width 285 height 43
click at [306, 244] on textarea "Location of Repair: Smoke detectors Details: tenant says that the smoke detecto…" at bounding box center [363, 231] width 285 height 43
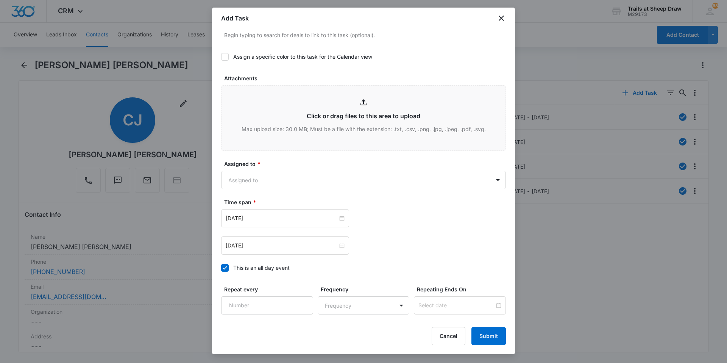
scroll to position [379, 0]
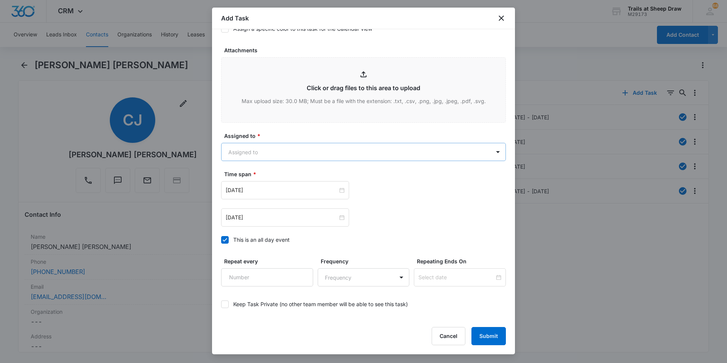
type textarea "Location of Repair: Smoke detectors Details: tenant says that the smoke detecto…"
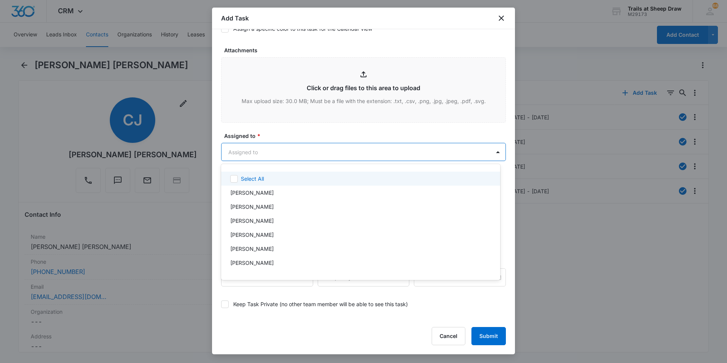
click at [257, 152] on body "CRM Apps Reputation Websites Forms CRM Email Social Content Ads Intelligence Fi…" at bounding box center [363, 181] width 727 height 363
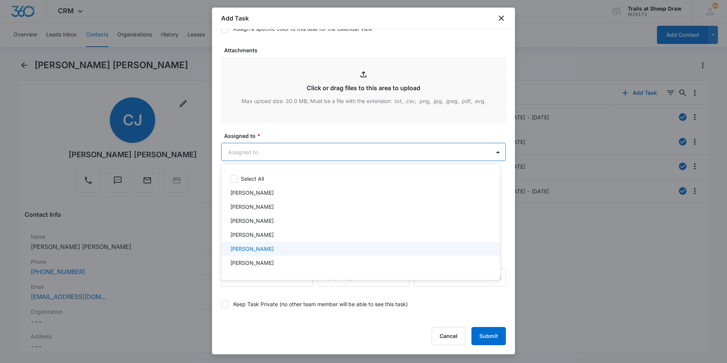
click at [252, 244] on p "[PERSON_NAME]" at bounding box center [252, 249] width 44 height 8
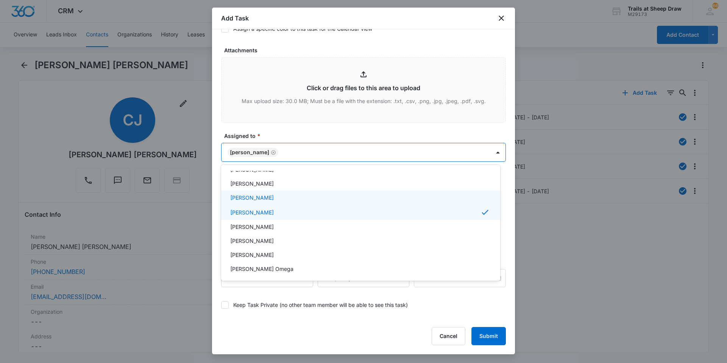
scroll to position [76, 0]
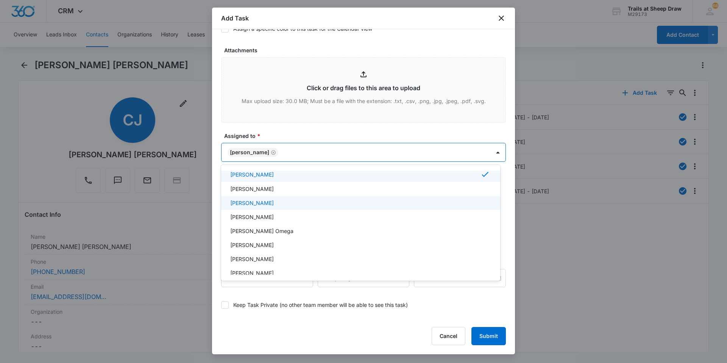
click at [261, 204] on p "[PERSON_NAME]" at bounding box center [252, 203] width 44 height 8
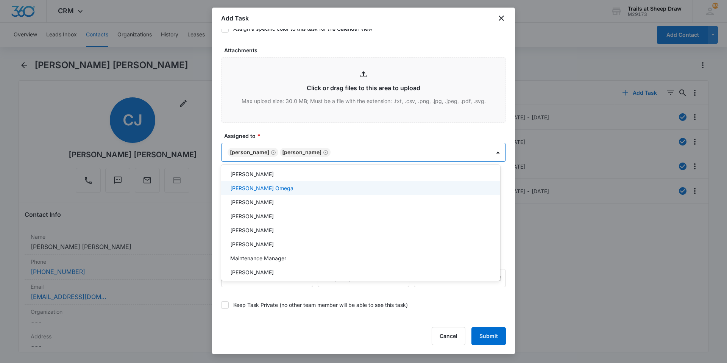
scroll to position [151, 0]
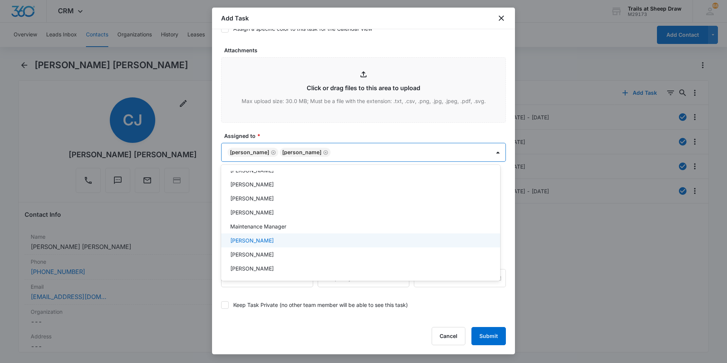
click at [265, 242] on p "[PERSON_NAME]" at bounding box center [252, 240] width 44 height 8
click at [297, 137] on div at bounding box center [363, 181] width 727 height 363
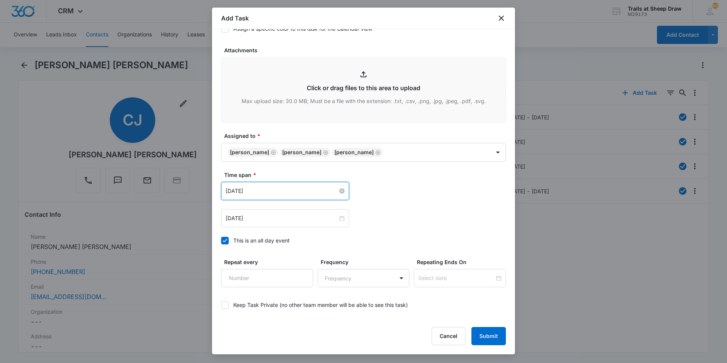
click at [288, 188] on input "[DATE]" at bounding box center [282, 191] width 112 height 8
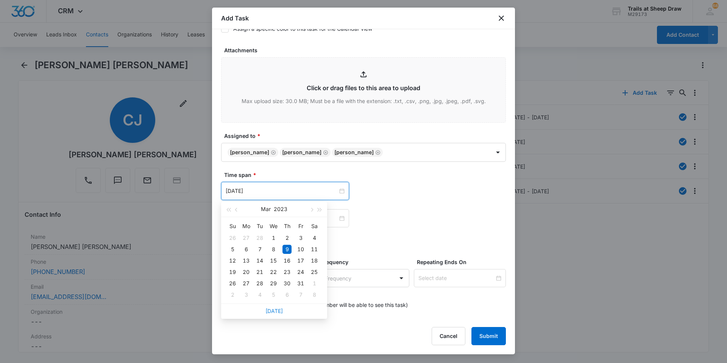
click at [278, 244] on link "[DATE]" at bounding box center [273, 310] width 17 height 6
type input "[DATE]"
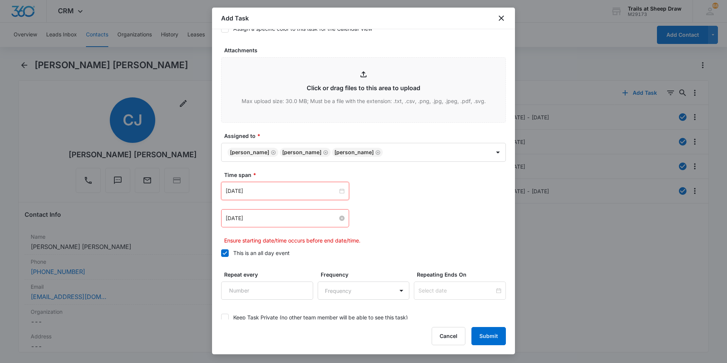
click at [263, 221] on input "[DATE]" at bounding box center [282, 218] width 112 height 8
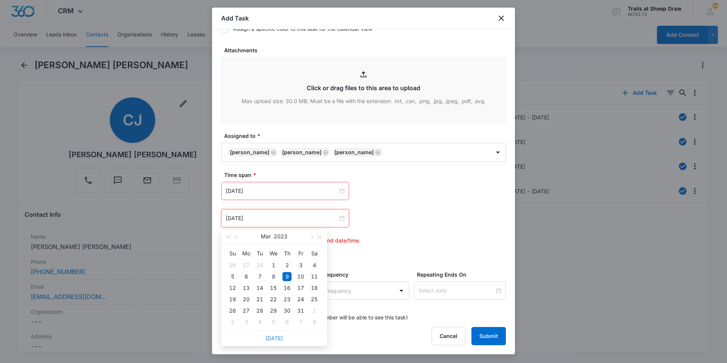
click at [271, 244] on link "[DATE]" at bounding box center [273, 338] width 17 height 6
type input "[DATE]"
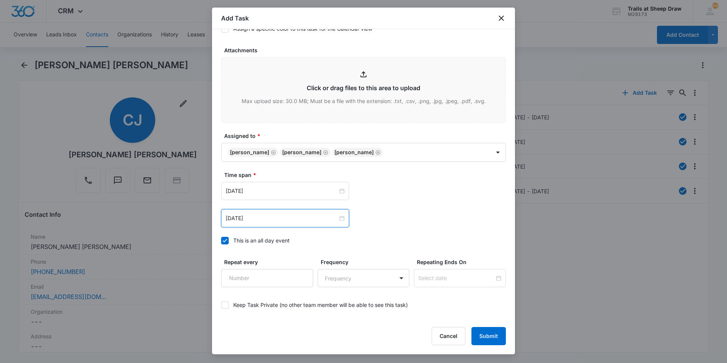
click at [371, 225] on div "[DATE] [DATE] Su Mo Tu We Th Fr Sa 28 29 30 1 2 3 4 5 6 7 8 9 10 11 12 13 14 15…" at bounding box center [363, 218] width 285 height 18
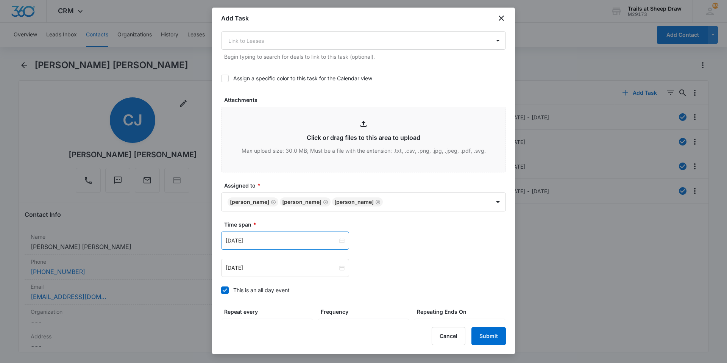
scroll to position [411, 0]
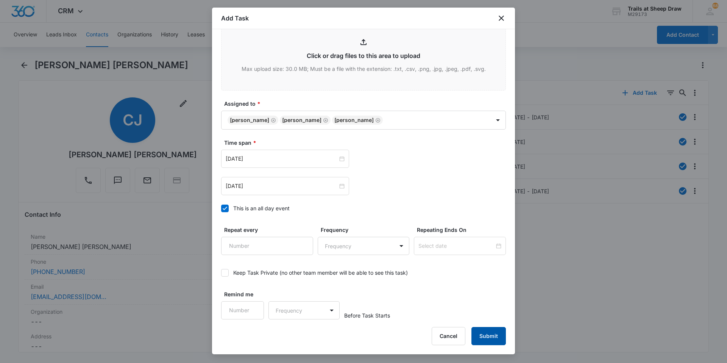
click at [387, 244] on button "Submit" at bounding box center [488, 336] width 34 height 18
